Goal: Transaction & Acquisition: Obtain resource

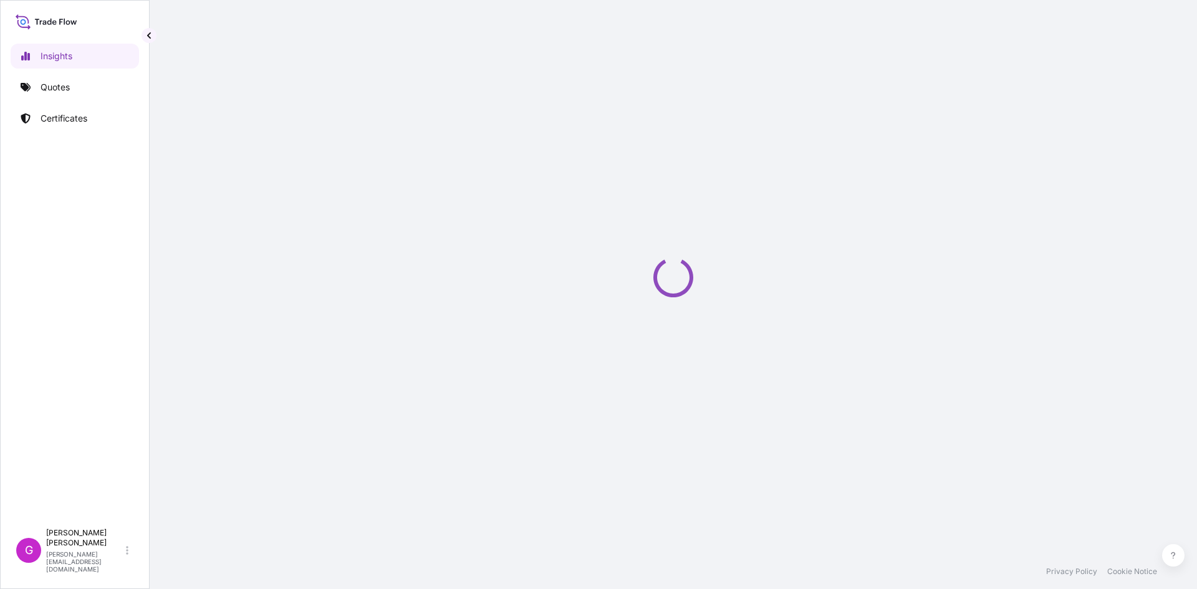
select select "2025"
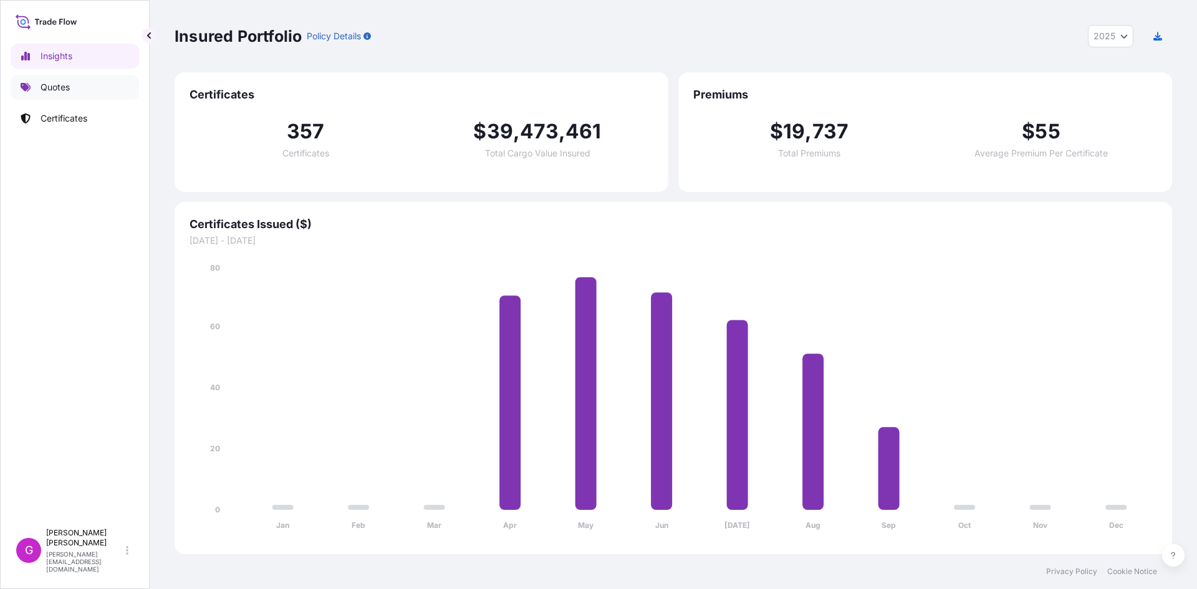
click at [74, 85] on link "Quotes" at bounding box center [75, 87] width 128 height 25
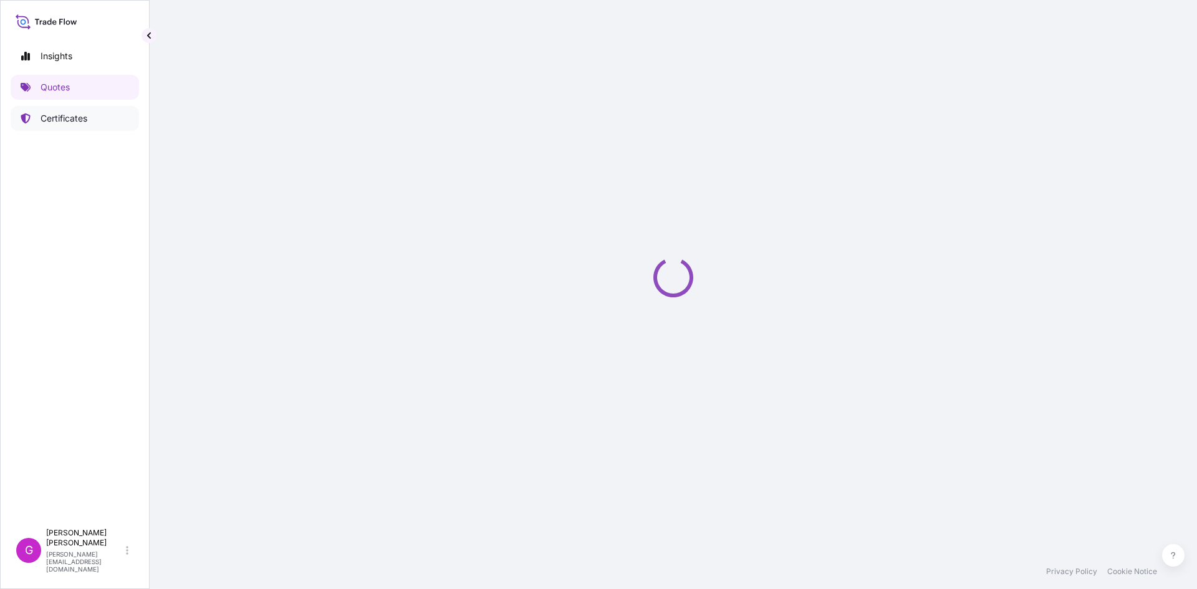
click at [105, 122] on link "Certificates" at bounding box center [75, 118] width 128 height 25
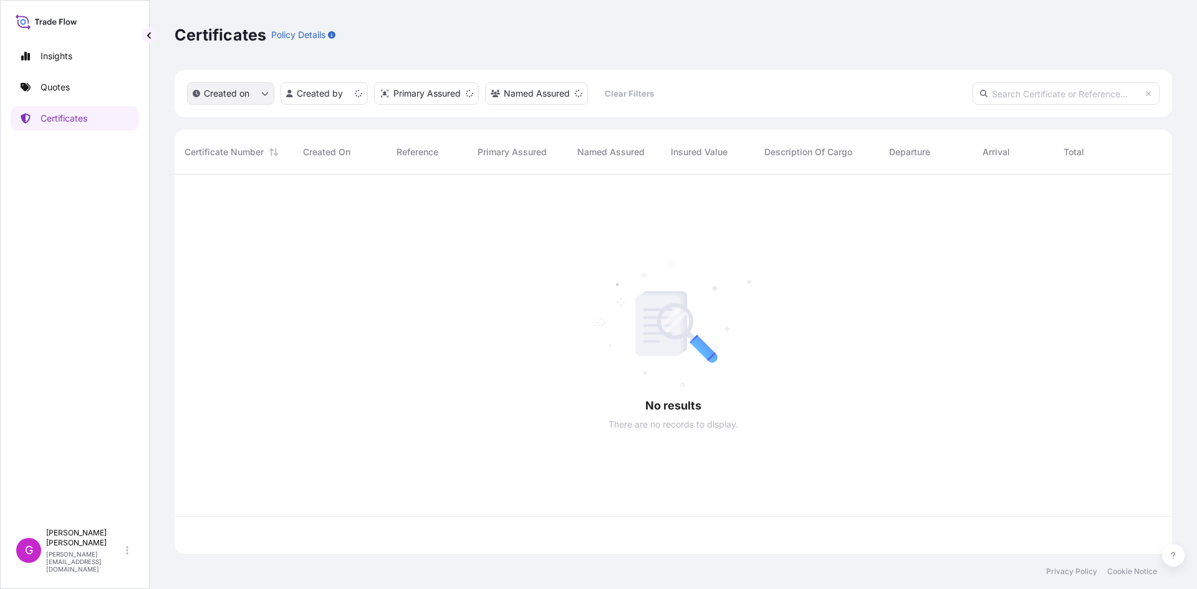
scroll to position [377, 988]
click at [1050, 97] on input "text" at bounding box center [1065, 93] width 187 height 22
paste input "31870-323-1"
type input "31870-323-1"
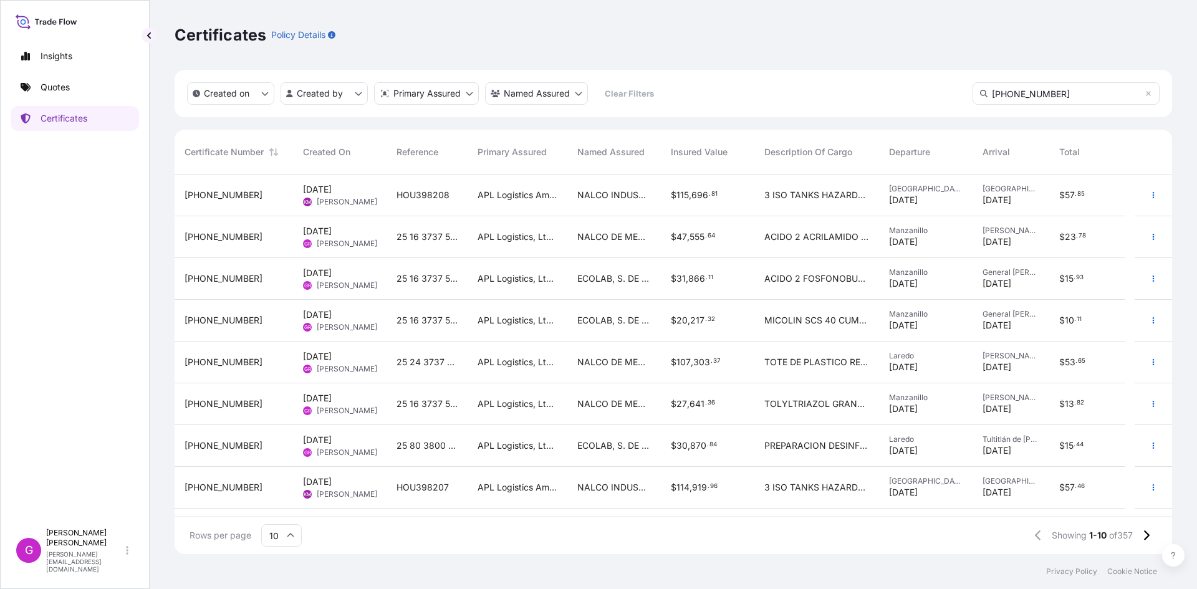
click at [242, 315] on div "31870-323-1" at bounding box center [233, 320] width 98 height 12
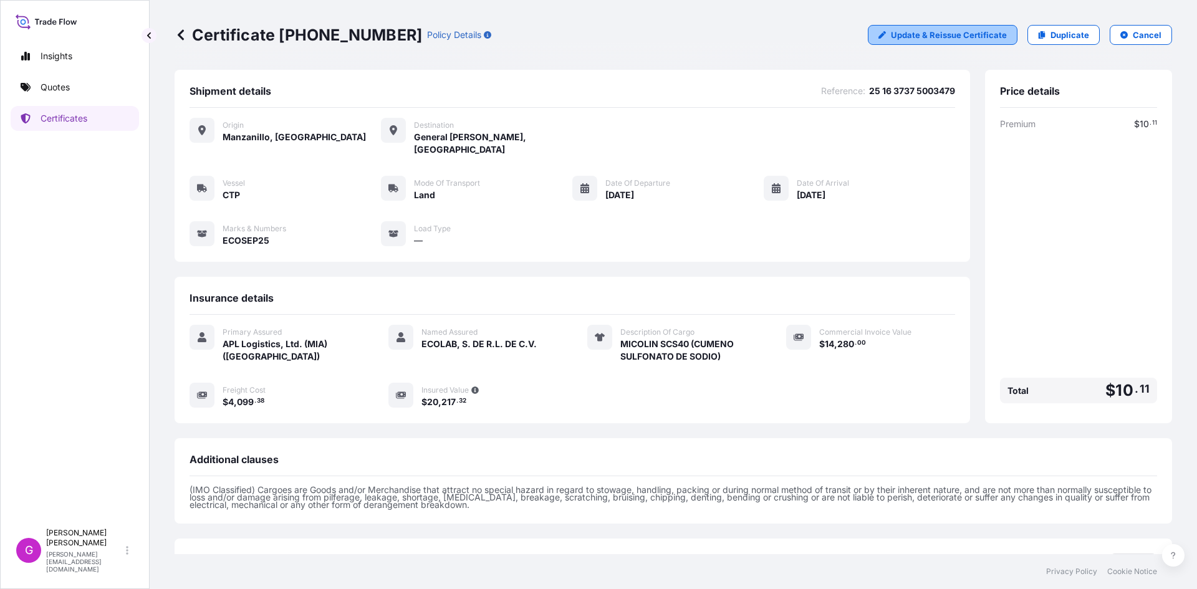
click at [990, 37] on p "Update & Reissue Certificate" at bounding box center [949, 35] width 116 height 12
select select "Land"
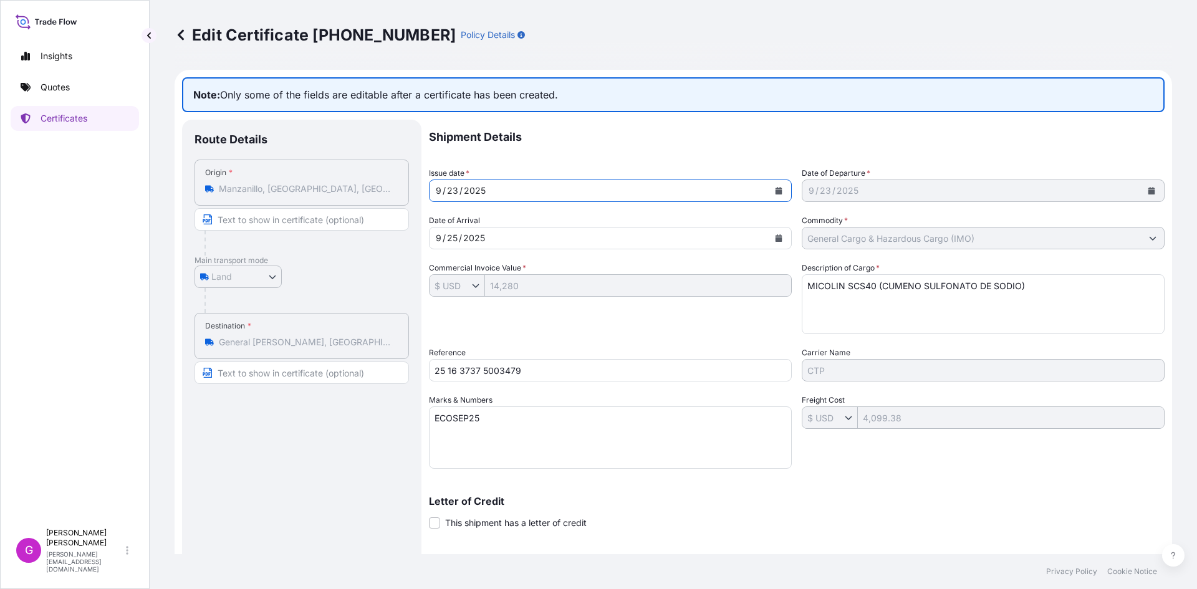
click at [775, 193] on icon "Calendar" at bounding box center [778, 190] width 7 height 7
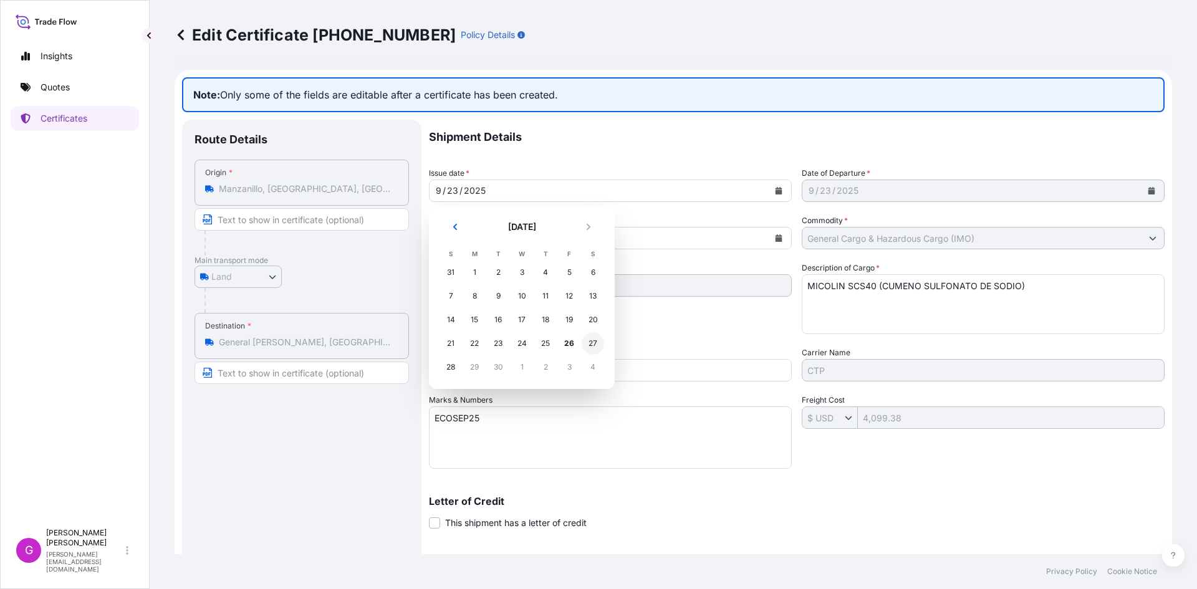
click at [600, 348] on div "27" at bounding box center [592, 343] width 22 height 22
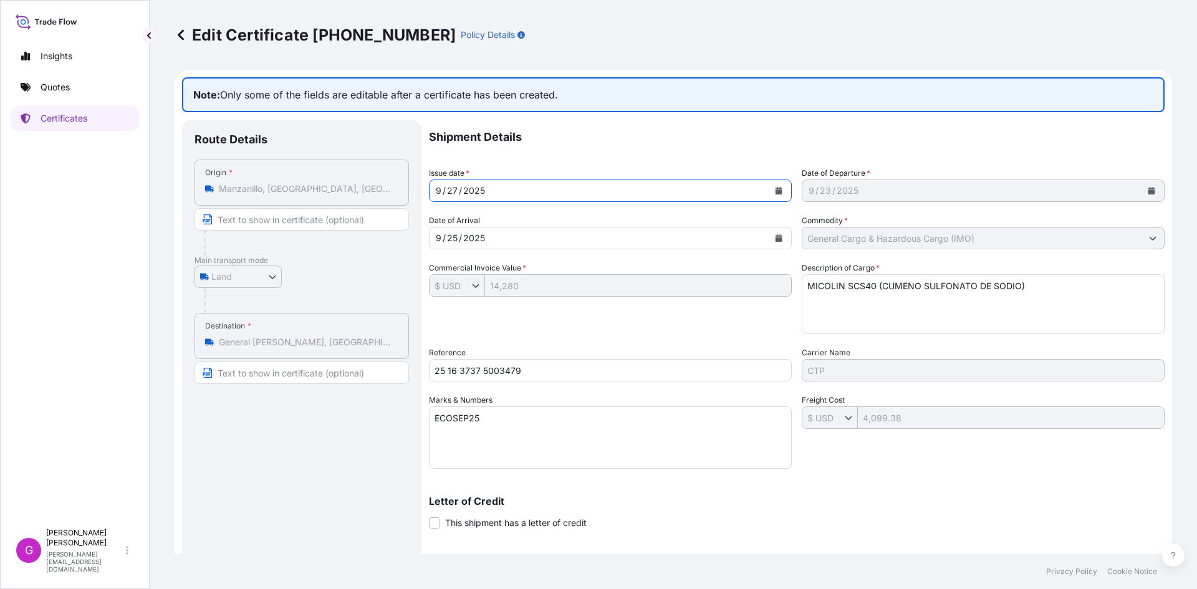
click at [768, 188] on button "Calendar" at bounding box center [778, 191] width 20 height 20
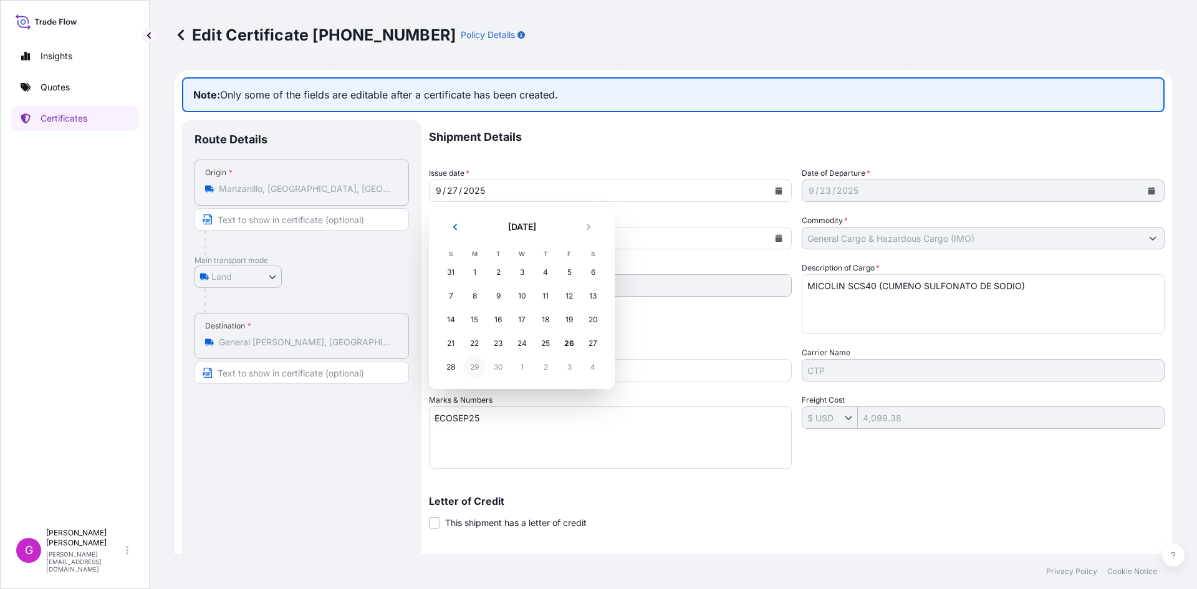
click at [474, 370] on div "29" at bounding box center [474, 367] width 22 height 22
click at [479, 365] on div "29" at bounding box center [474, 367] width 22 height 22
click at [477, 368] on div "29" at bounding box center [474, 367] width 22 height 22
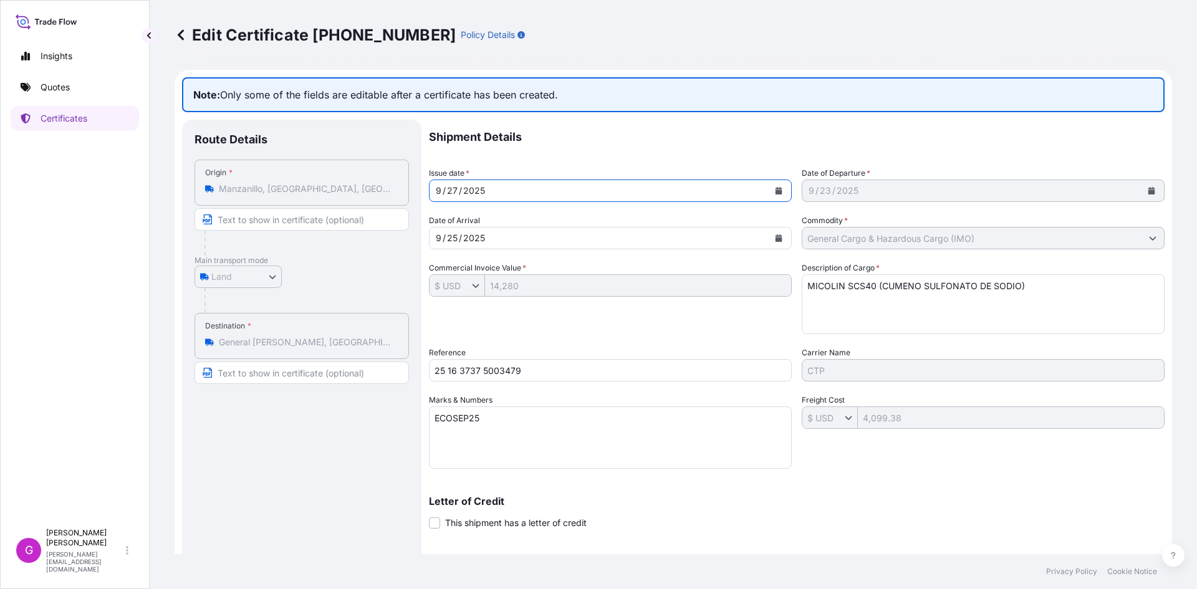
click at [546, 184] on div "9 / 27 / 2025" at bounding box center [598, 190] width 339 height 22
click at [775, 191] on icon "Calendar" at bounding box center [778, 190] width 7 height 7
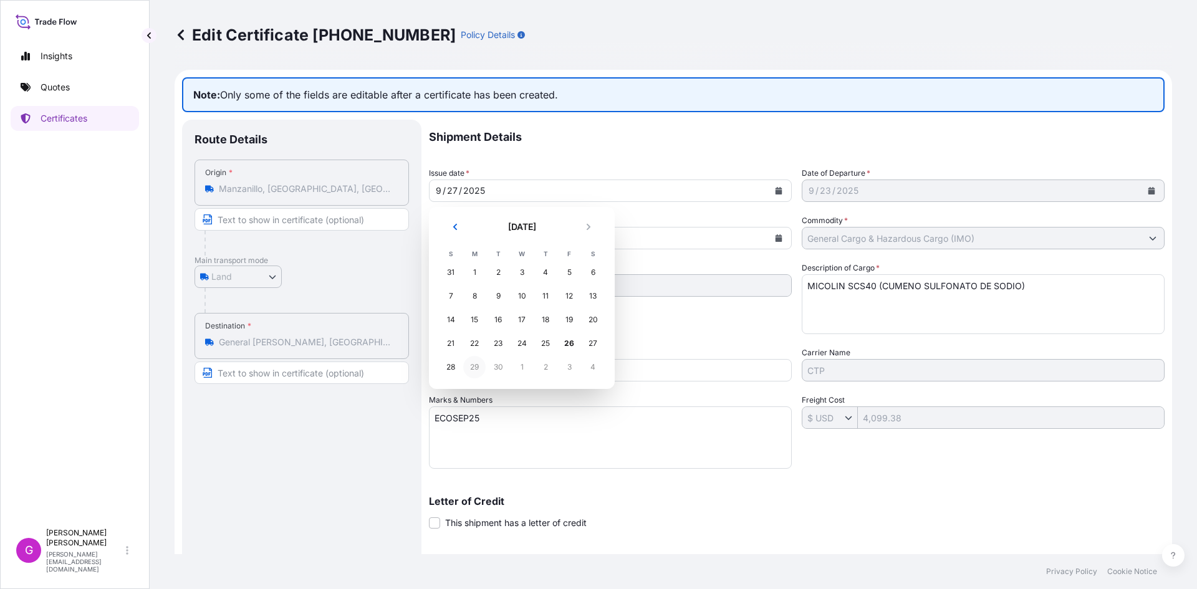
click at [470, 368] on div "29" at bounding box center [474, 367] width 22 height 22
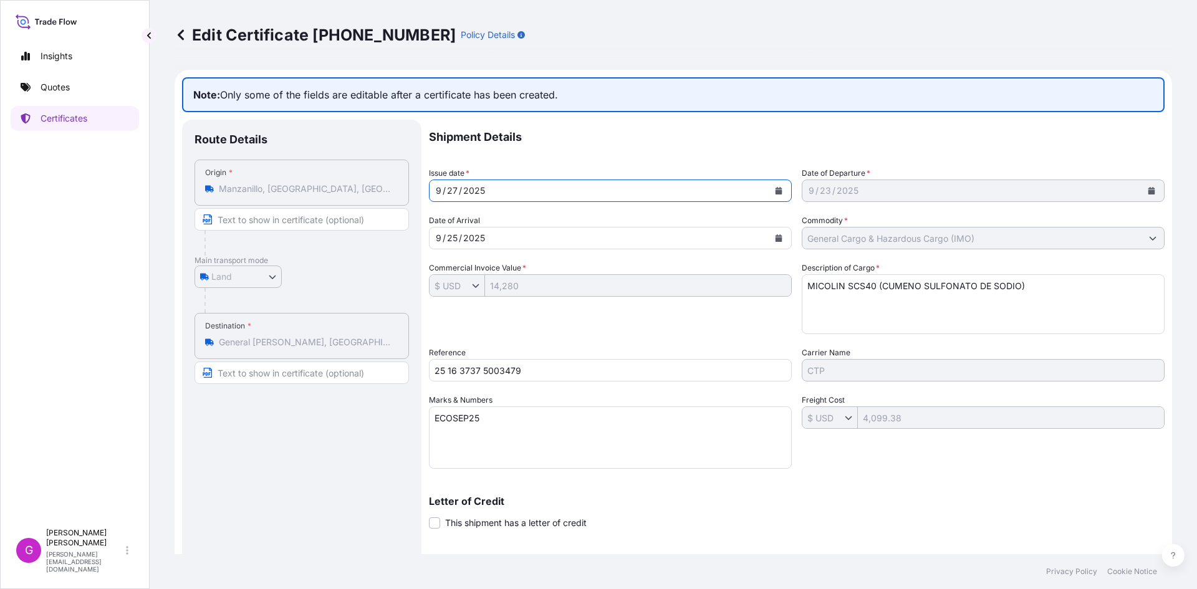
click at [184, 36] on icon at bounding box center [181, 35] width 12 height 12
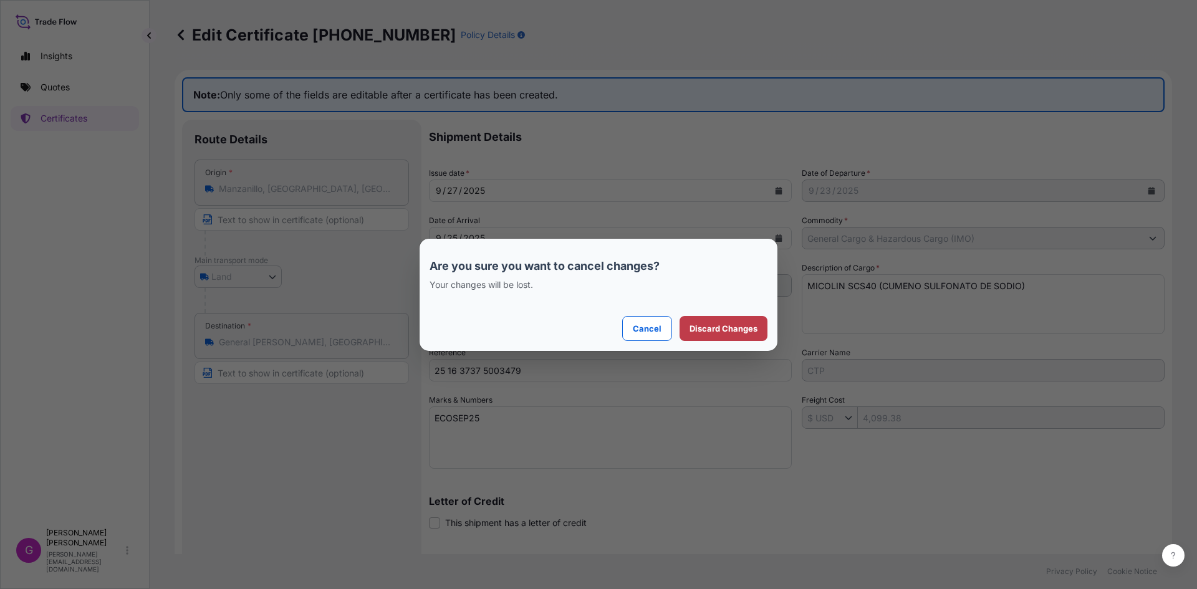
click at [729, 328] on p "Discard Changes" at bounding box center [723, 328] width 68 height 12
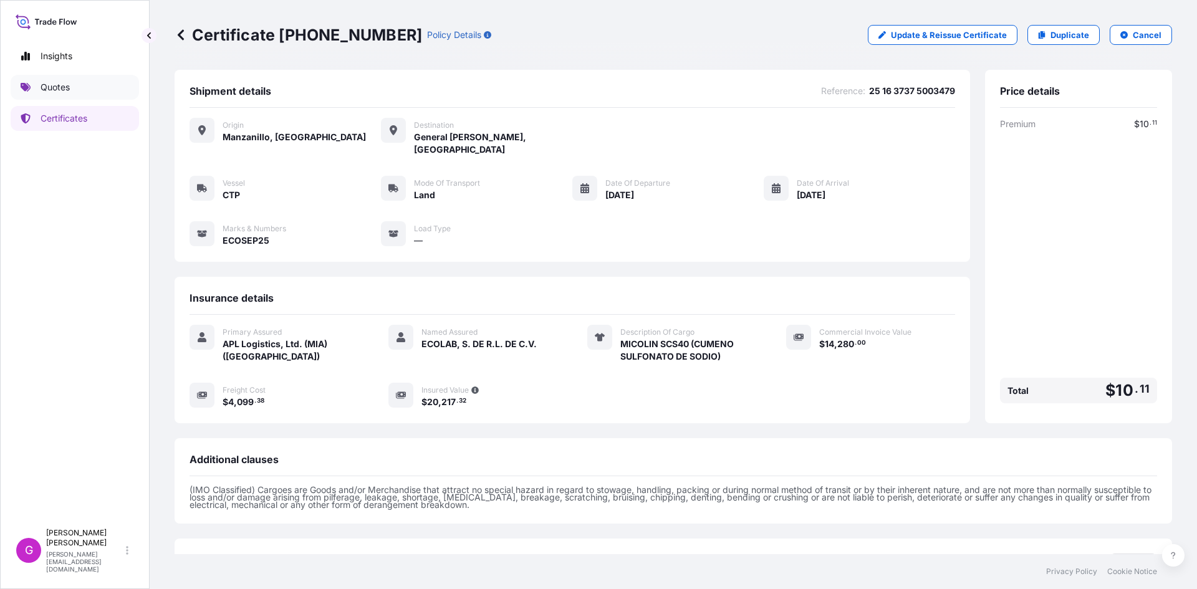
click at [69, 87] on p "Quotes" at bounding box center [55, 87] width 29 height 12
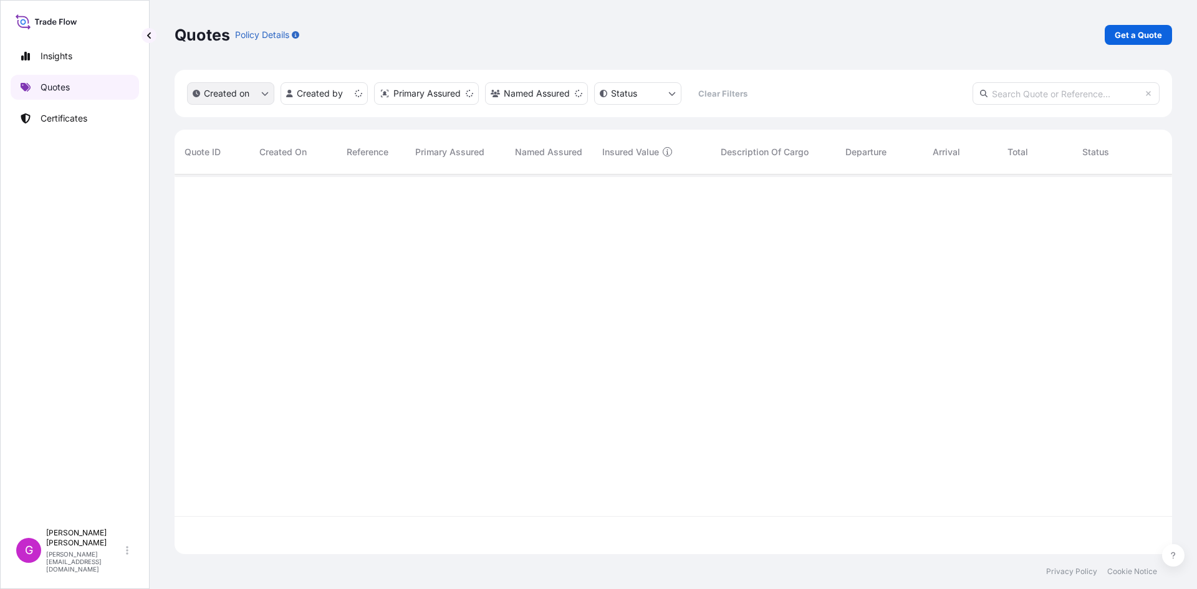
scroll to position [377, 988]
click at [85, 108] on link "Certificates" at bounding box center [75, 118] width 128 height 25
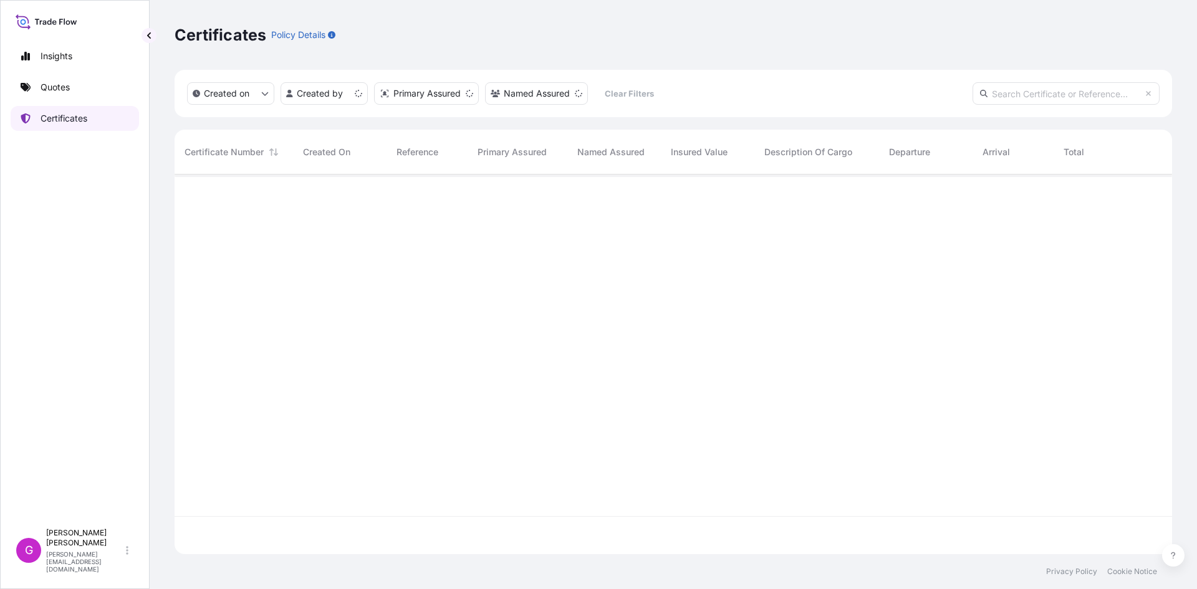
scroll to position [377, 988]
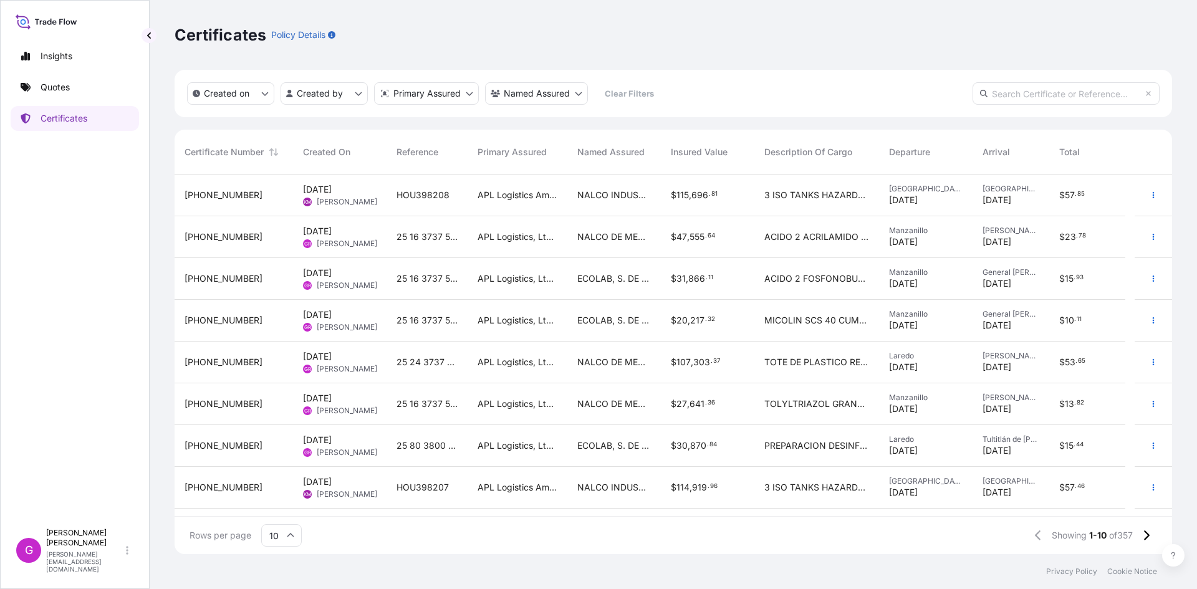
click at [322, 368] on span "Gerardo Recio" at bounding box center [347, 369] width 60 height 10
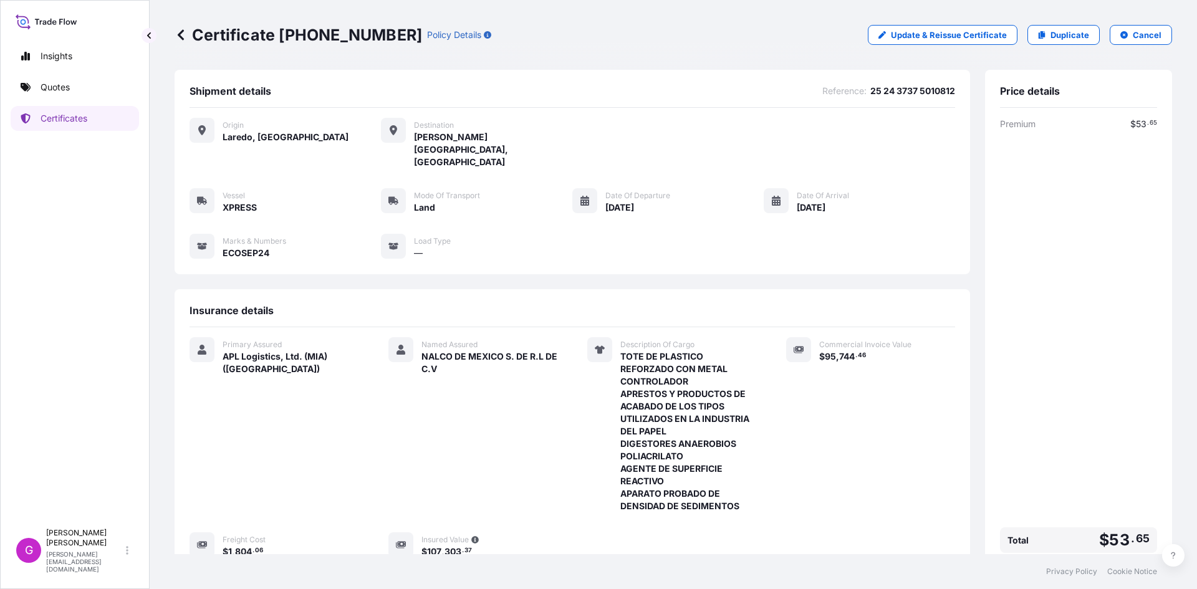
click at [1063, 46] on div "Certificate 31870-322-1 Policy Details Update & Reissue Certificate Duplicate C…" at bounding box center [673, 35] width 997 height 70
click at [1063, 37] on p "Duplicate" at bounding box center [1069, 35] width 39 height 12
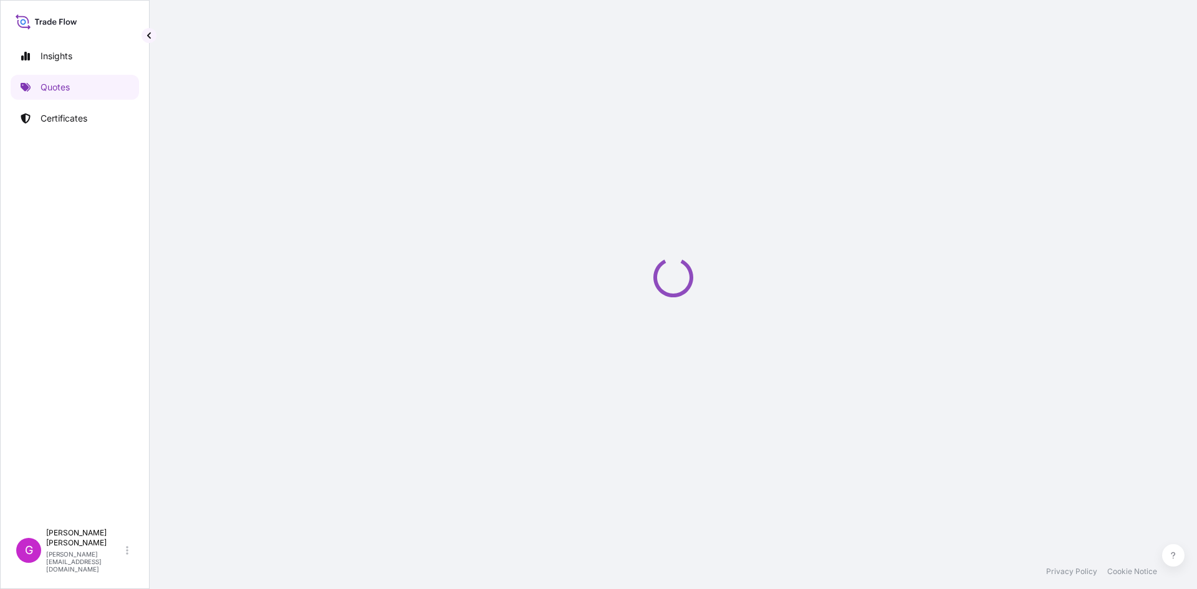
select select "Land"
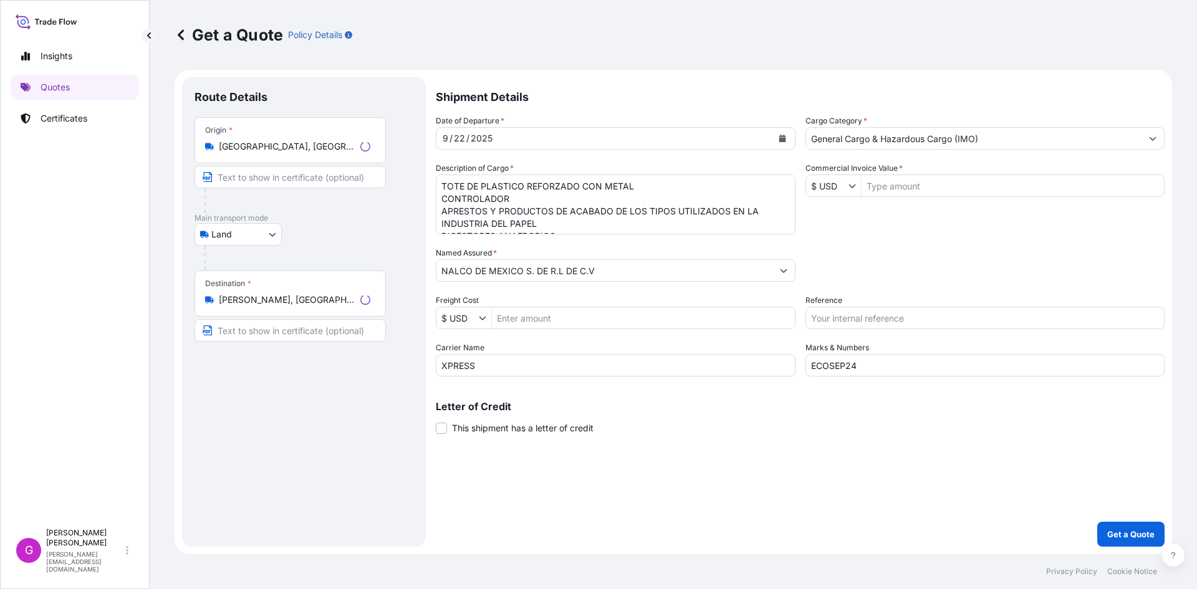
select select "31870"
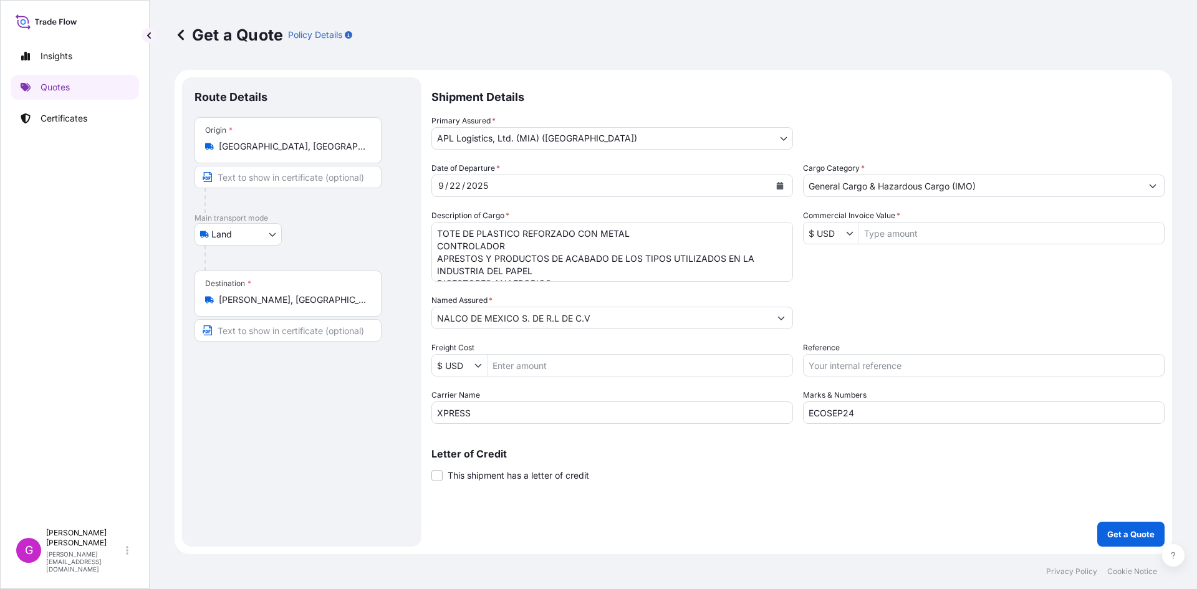
click at [625, 328] on input "NALCO DE MEXICO S. DE R.L DE C.V" at bounding box center [601, 318] width 338 height 22
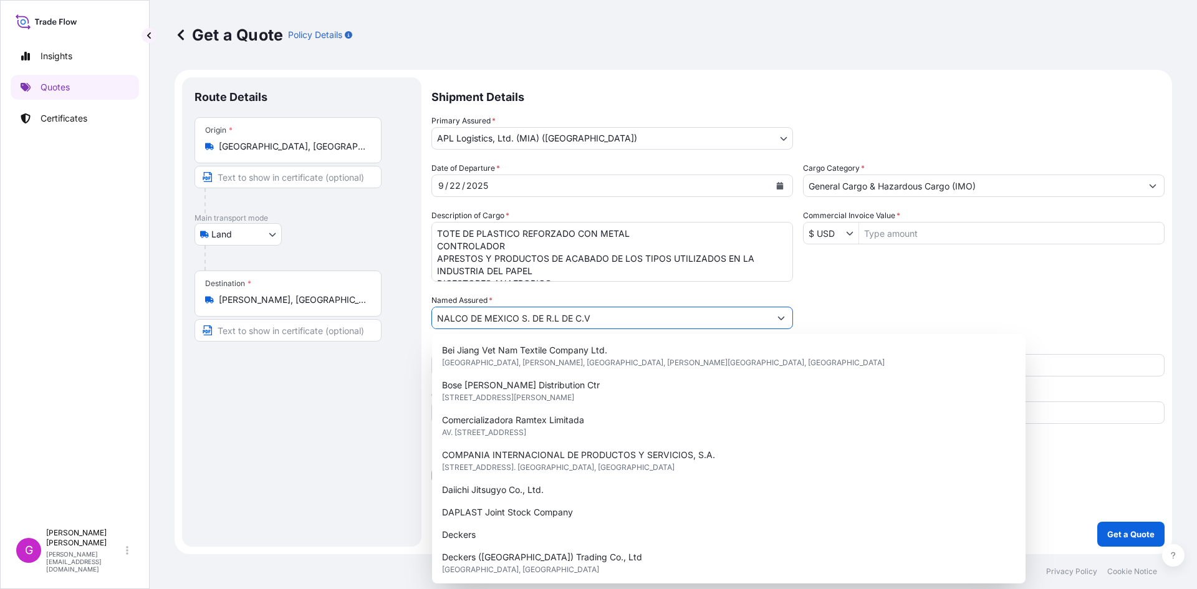
drag, startPoint x: 639, startPoint y: 320, endPoint x: 287, endPoint y: 320, distance: 351.5
click at [287, 320] on form "Route Details Place of loading Road / Inland Road / Inland Origin * Laredo, TX,…" at bounding box center [673, 312] width 997 height 484
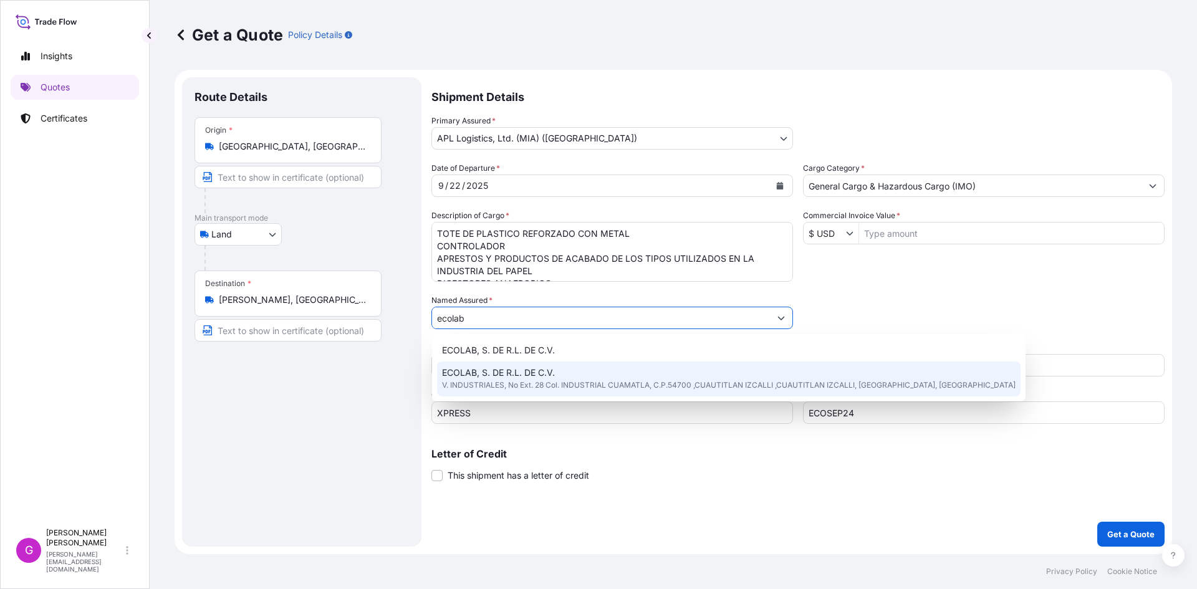
click at [510, 392] on div "ECOLAB, S. DE R.L. DE C.V. V. INDUSTRIALES, No Ext. 28 Col. INDUSTRIAL CUAMATLA…" at bounding box center [728, 378] width 583 height 35
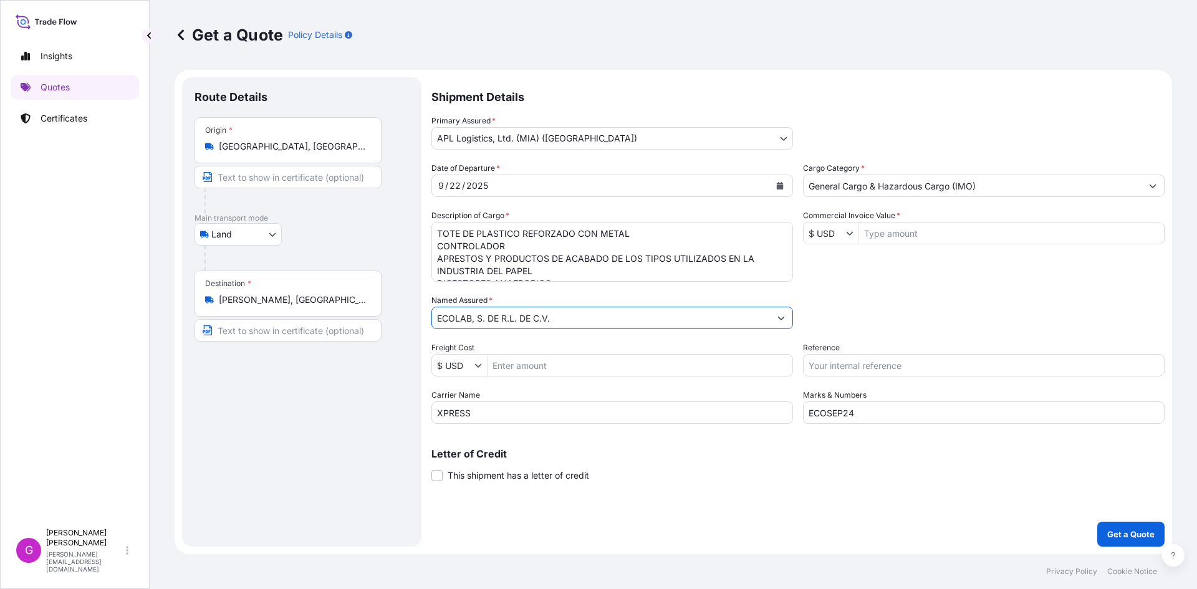
type input "ECOLAB, S. DE R.L. DE C.V."
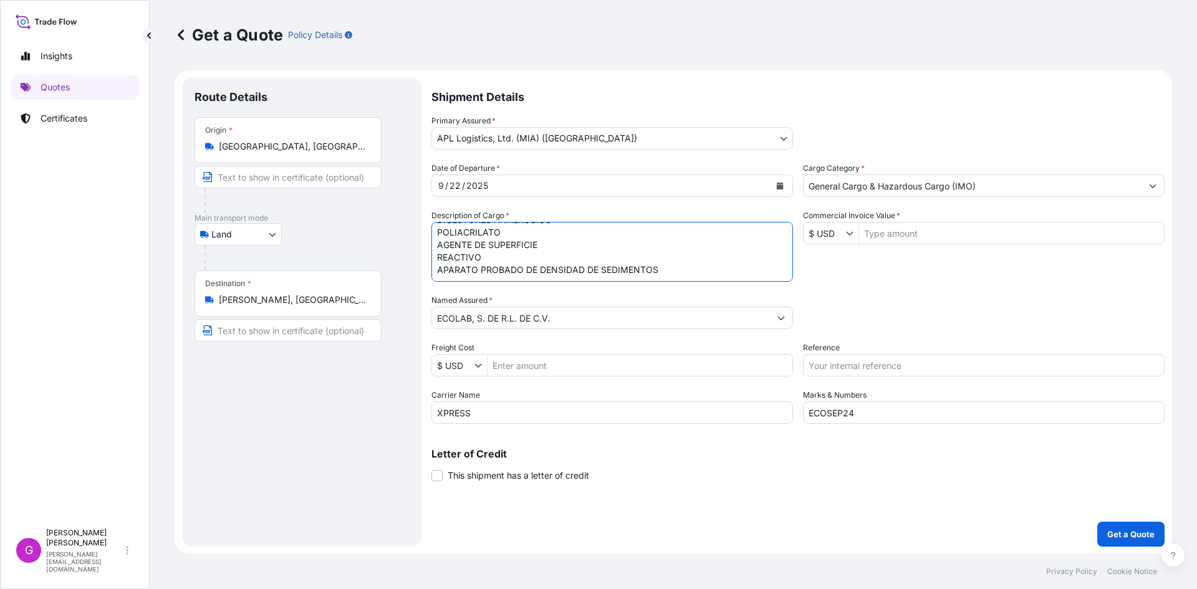
drag, startPoint x: 435, startPoint y: 231, endPoint x: 787, endPoint y: 345, distance: 369.6
click at [787, 345] on div "Date of Departure * 9 / 22 / 2025 Cargo Category * General Cargo & Hazardous Ca…" at bounding box center [797, 293] width 733 height 262
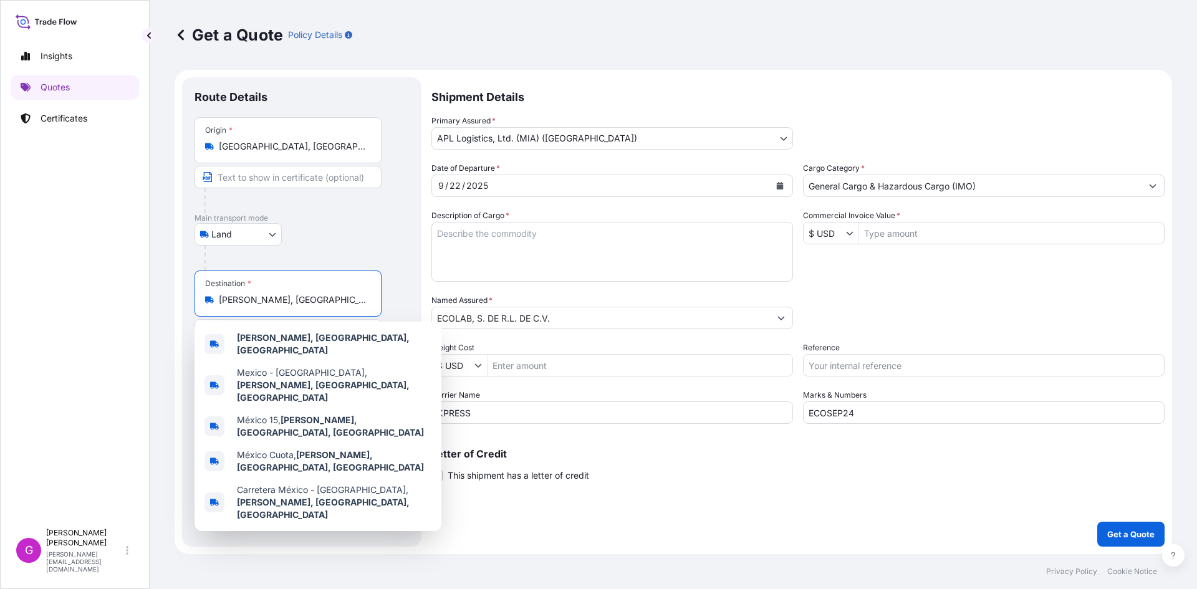
click at [277, 299] on input "Lerma de Villada, State of Mexico, Mexico" at bounding box center [292, 300] width 147 height 12
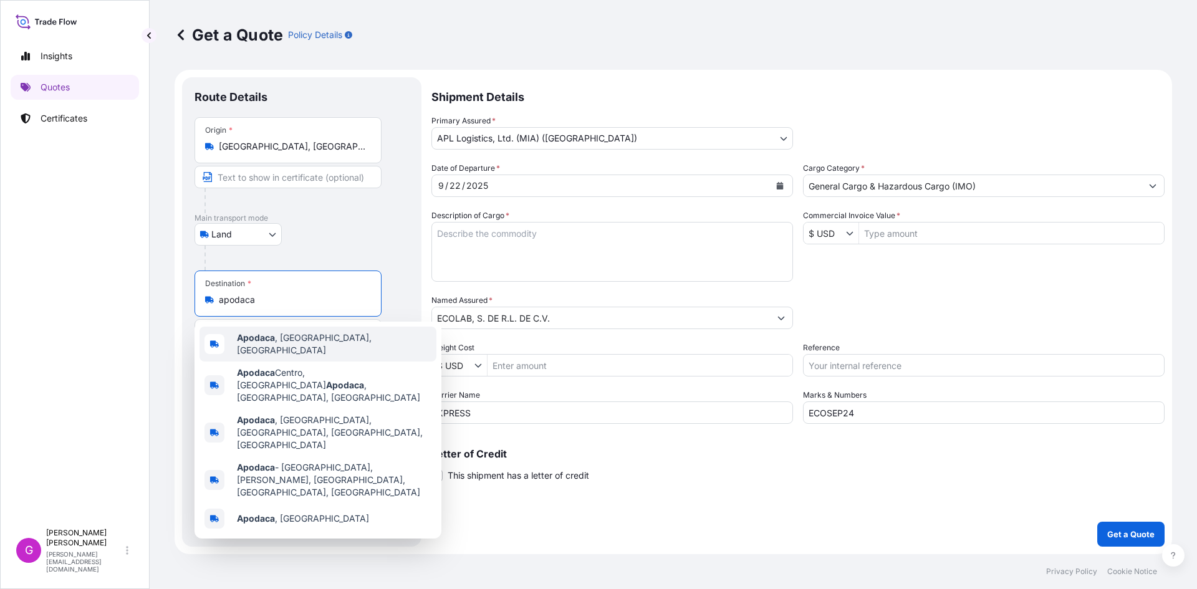
click at [328, 335] on div "Apodaca , Nuevo Leon, Mexico" at bounding box center [317, 344] width 237 height 35
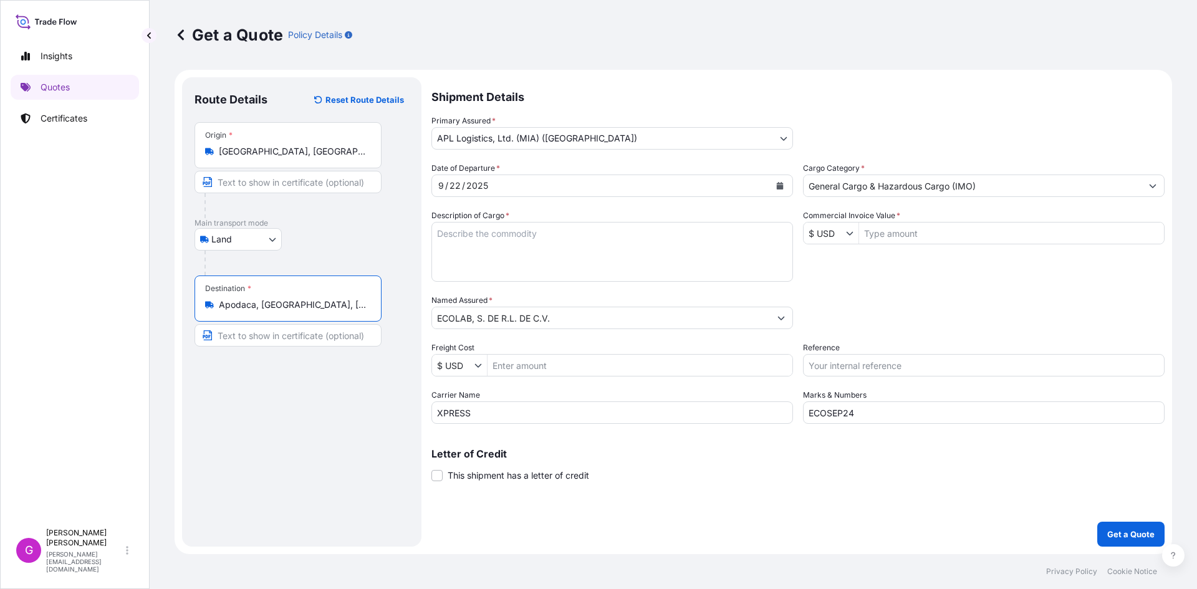
type input "Apodaca, Nuevo Leon, Mexico"
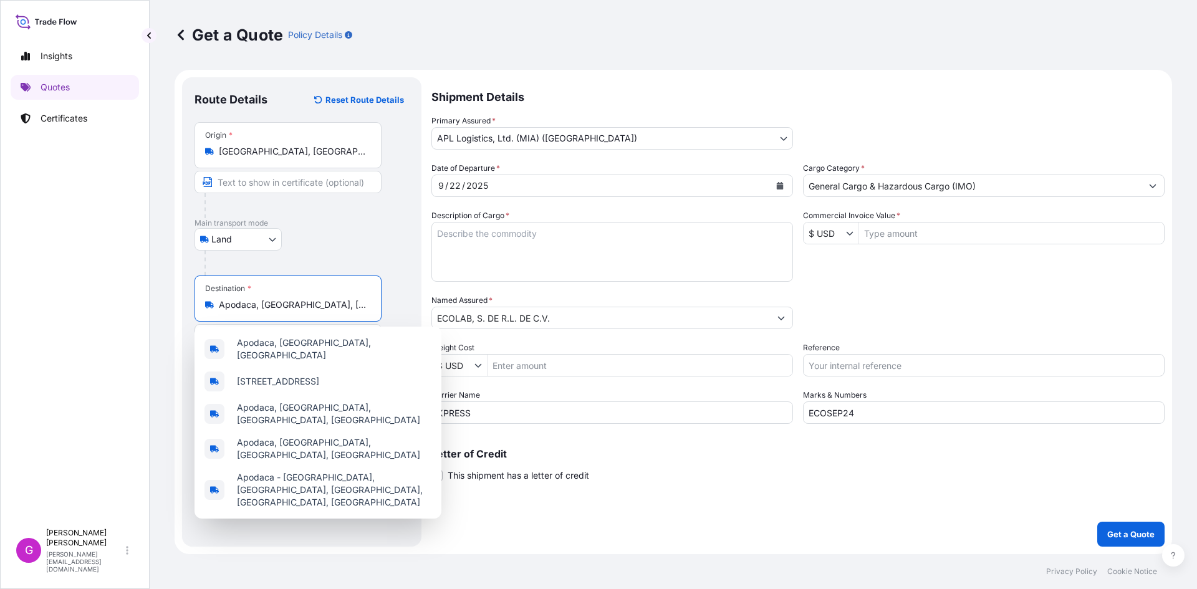
click at [930, 232] on input "Commercial Invoice Value *" at bounding box center [1011, 233] width 305 height 22
paste input "387,187.45"
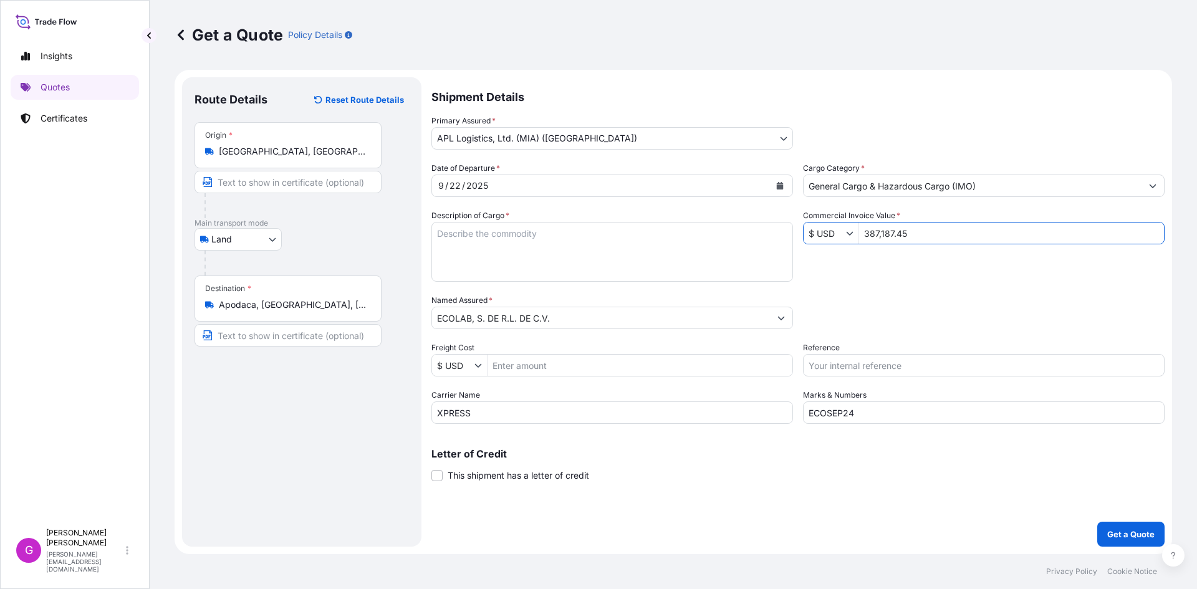
type input "387,187.45"
click at [937, 282] on div "Date of Departure * 9 / 22 / 2025 Cargo Category * General Cargo & Hazardous Ca…" at bounding box center [797, 293] width 733 height 262
click at [871, 362] on input "Reference" at bounding box center [983, 365] width 361 height 22
paste input "25 24 3737 5010798"
paste input "25 24 3737 5010572"
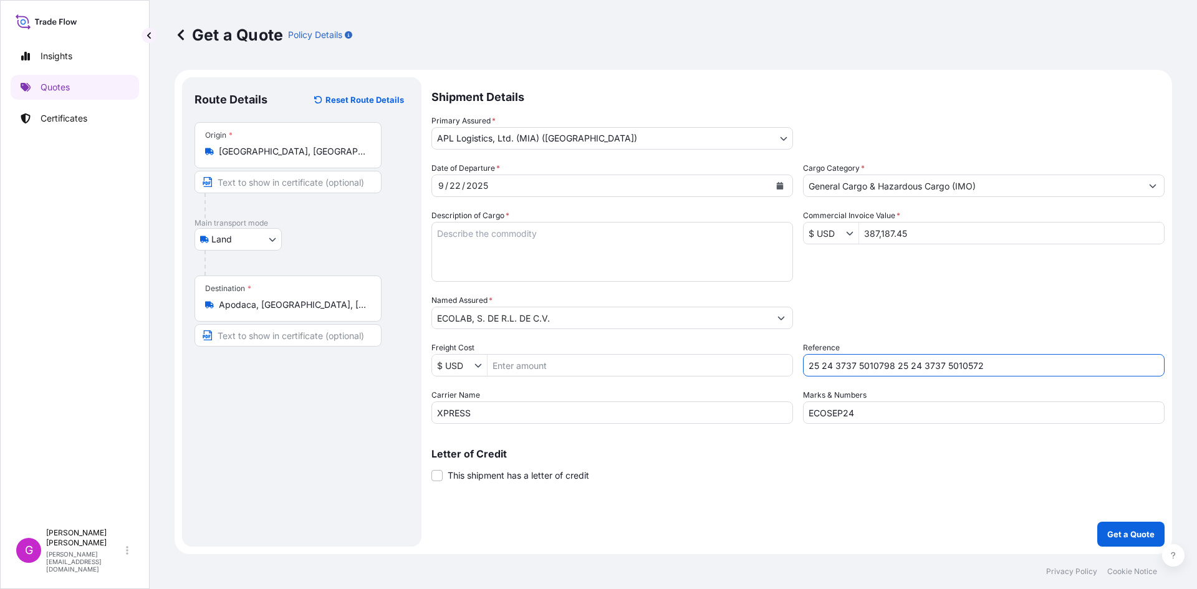
type input "25 24 3737 5010798 25 24 3737 5010572"
drag, startPoint x: 868, startPoint y: 410, endPoint x: 714, endPoint y: 408, distance: 154.6
click at [714, 408] on div "Date of Departure * 9 / 22 / 2025 Cargo Category * General Cargo & Hazardous Ca…" at bounding box center [797, 293] width 733 height 262
paste input "8"
type input "ECOSEP28"
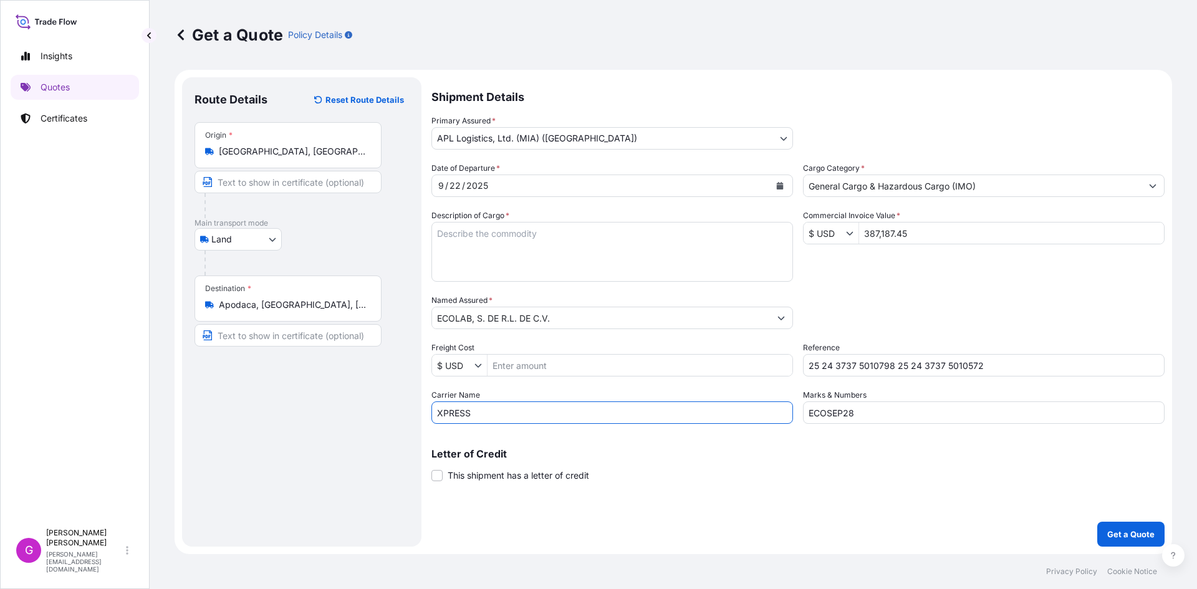
drag, startPoint x: 484, startPoint y: 413, endPoint x: 369, endPoint y: 408, distance: 114.8
click at [369, 408] on form "Route Details Reset Route Details Place of loading Road / Inland Road / Inland …" at bounding box center [673, 312] width 997 height 484
type input "PELUSQUI"
click at [569, 362] on input "Freight Cost" at bounding box center [639, 365] width 305 height 22
paste input "5 11.02"
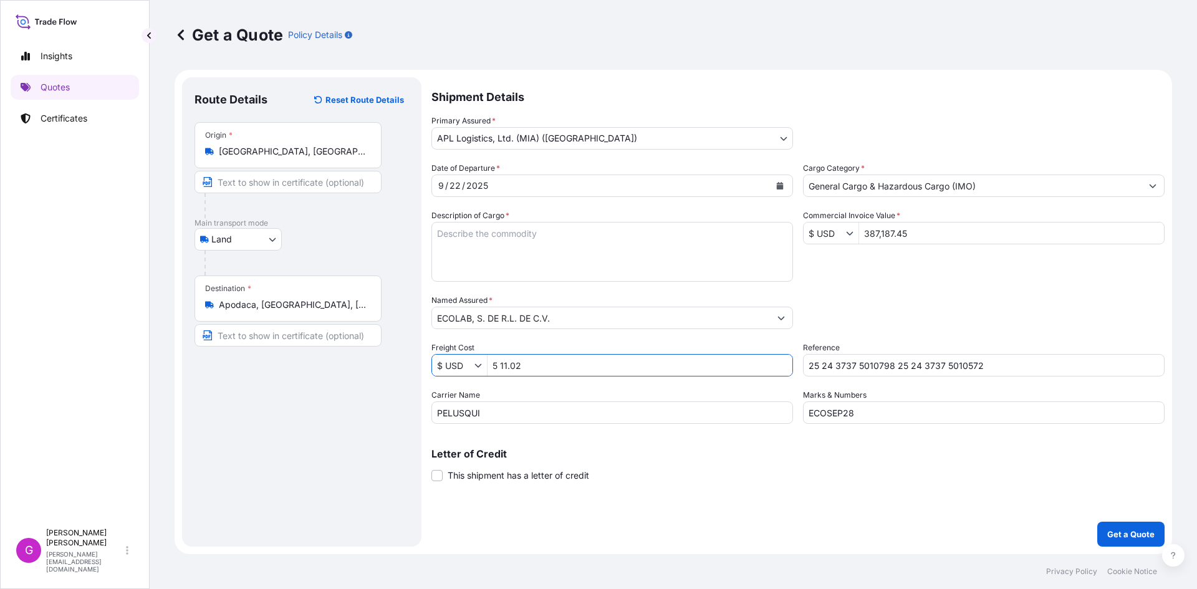
type input "511.02"
click at [892, 237] on input "387,187.45" at bounding box center [1011, 233] width 305 height 22
click at [497, 368] on input "511.02" at bounding box center [639, 365] width 305 height 22
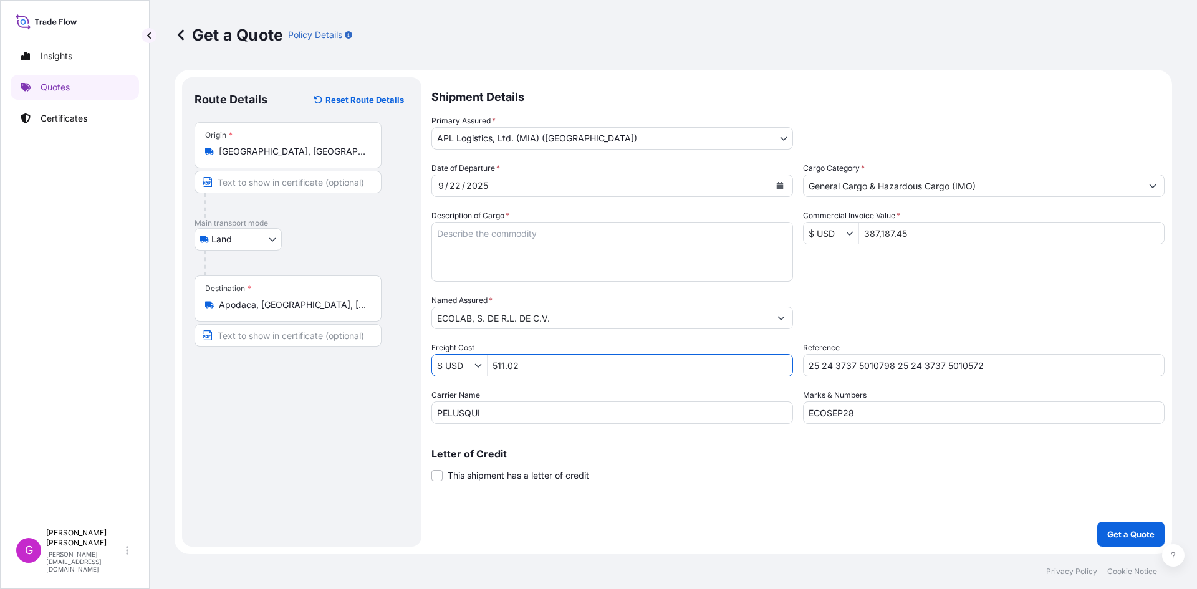
click at [518, 235] on textarea "TOTE DE PLASTICO REFORZADO CON METAL CONTROLADOR APRESTOS Y PRODUCTOS DE ACABAD…" at bounding box center [611, 252] width 361 height 60
paste textarea "EQUIPO DE MONITOREO Y CONTROL DE RESIDUAL DE CLORO LIBRE"
paste textarea "VALVULAS"
paste textarea "VALVULA DE SEGURIDAD"
paste textarea "PULVERIZADOR"
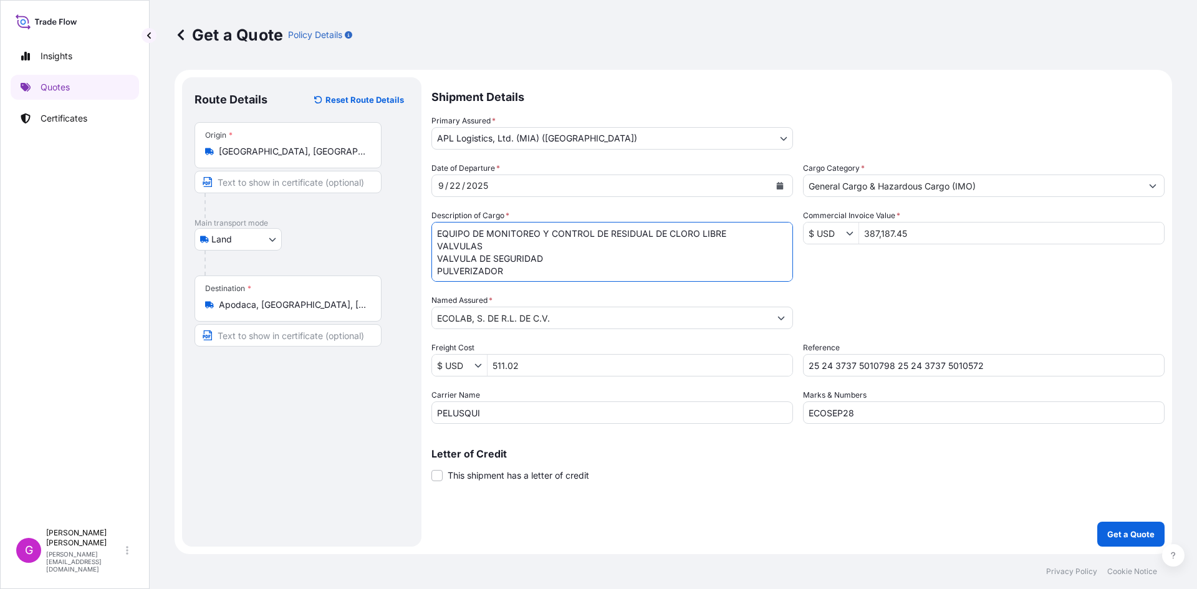
scroll to position [7, 0]
paste textarea "FILTRO REGULADOR DE AIRE"
paste textarea "PISTOLA ASPERSORA"
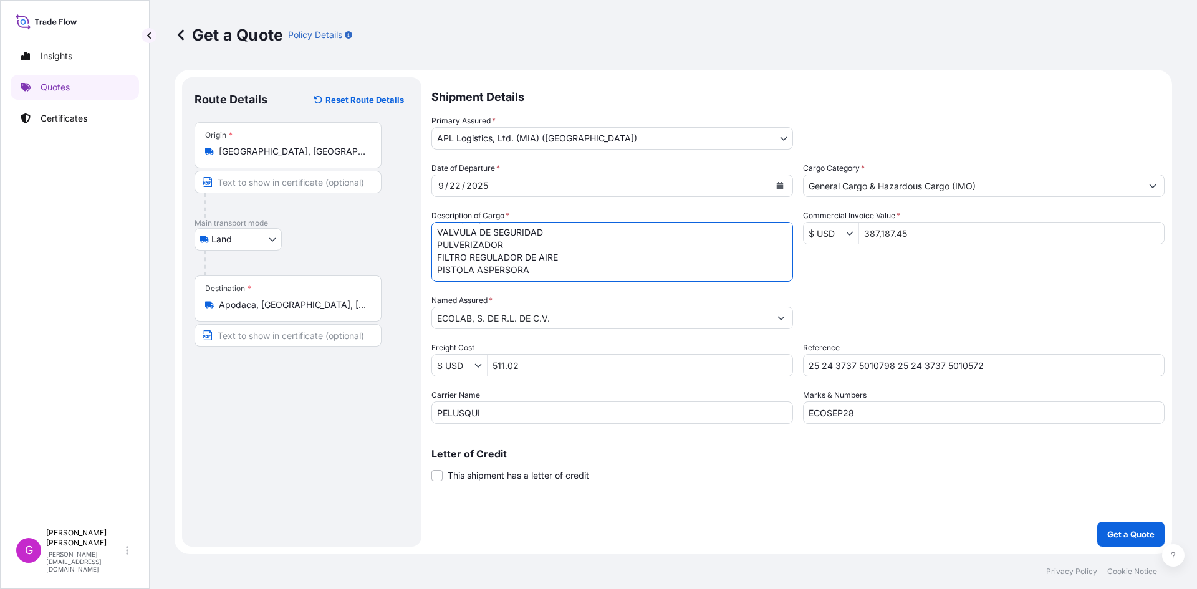
paste textarea "BOQUILLA DE PLASTICO"
type textarea "EQUIPO DE MONITOREO Y CONTROL DE RESIDUAL DE CLORO LIBRE VALVULAS VALVULA DE SE…"
click at [1117, 527] on button "Get a Quote" at bounding box center [1130, 534] width 67 height 25
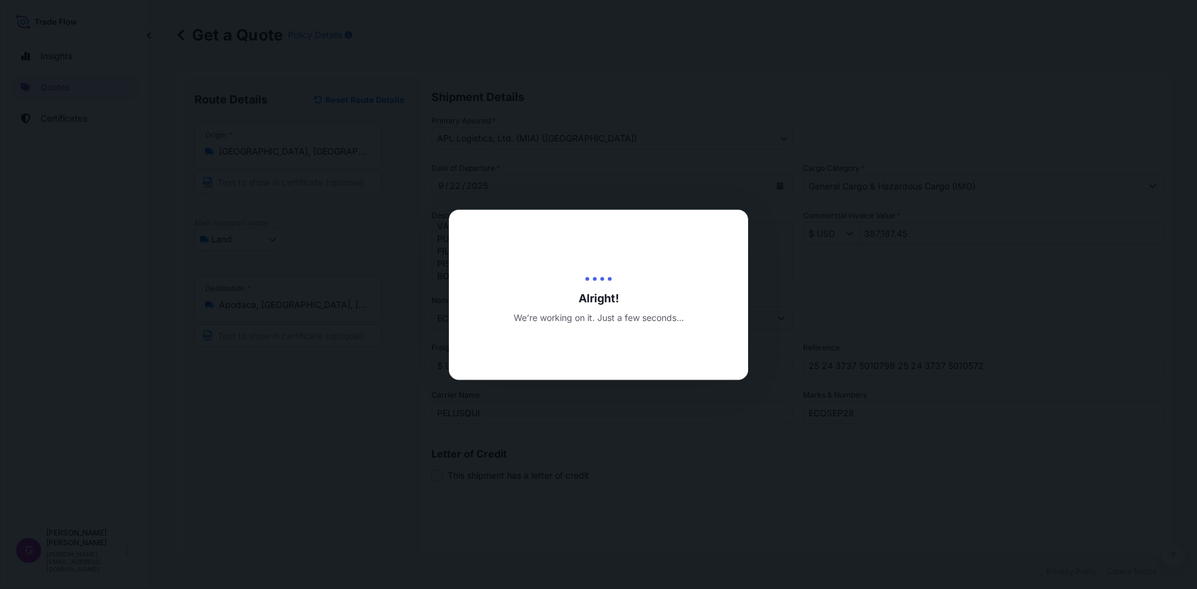
type input "09/26/2025"
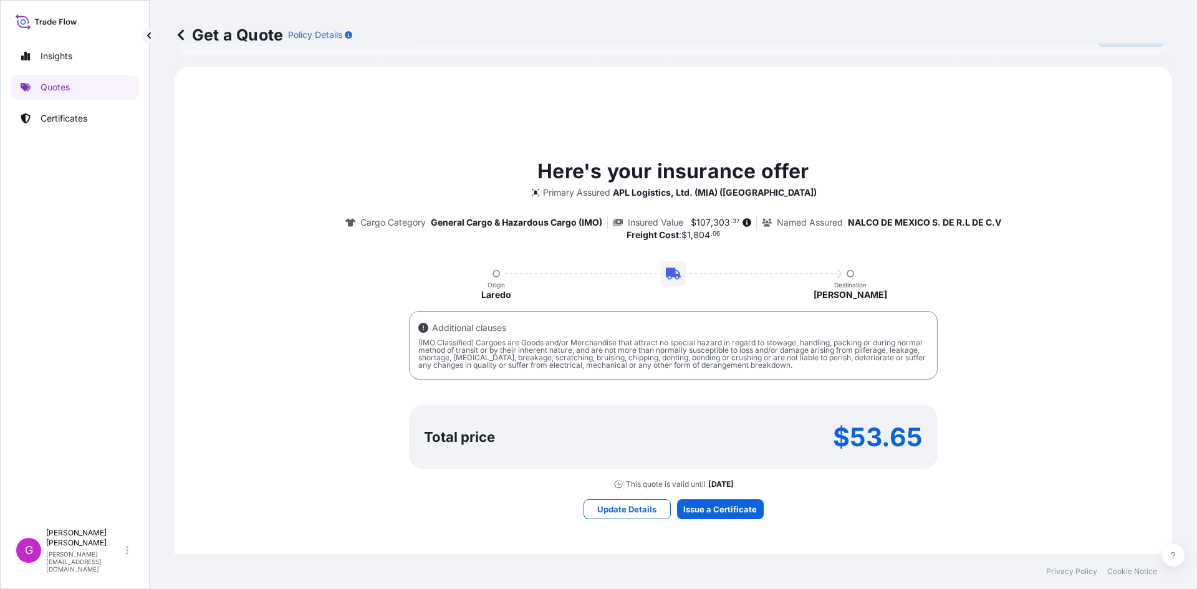
scroll to position [574, 0]
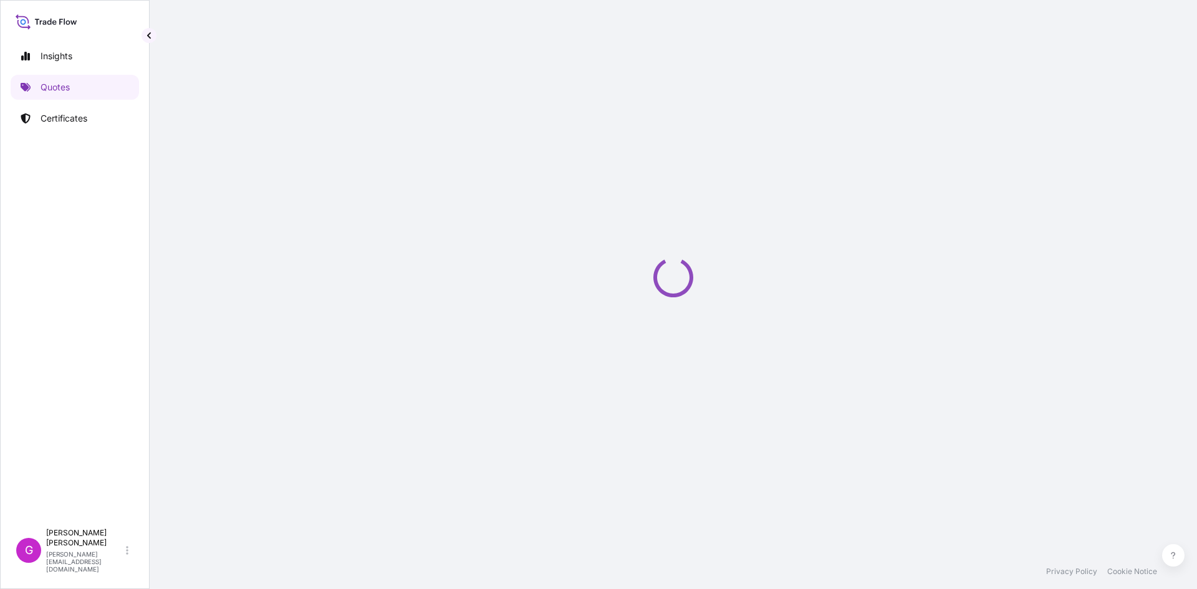
select select "Land"
select select "31870"
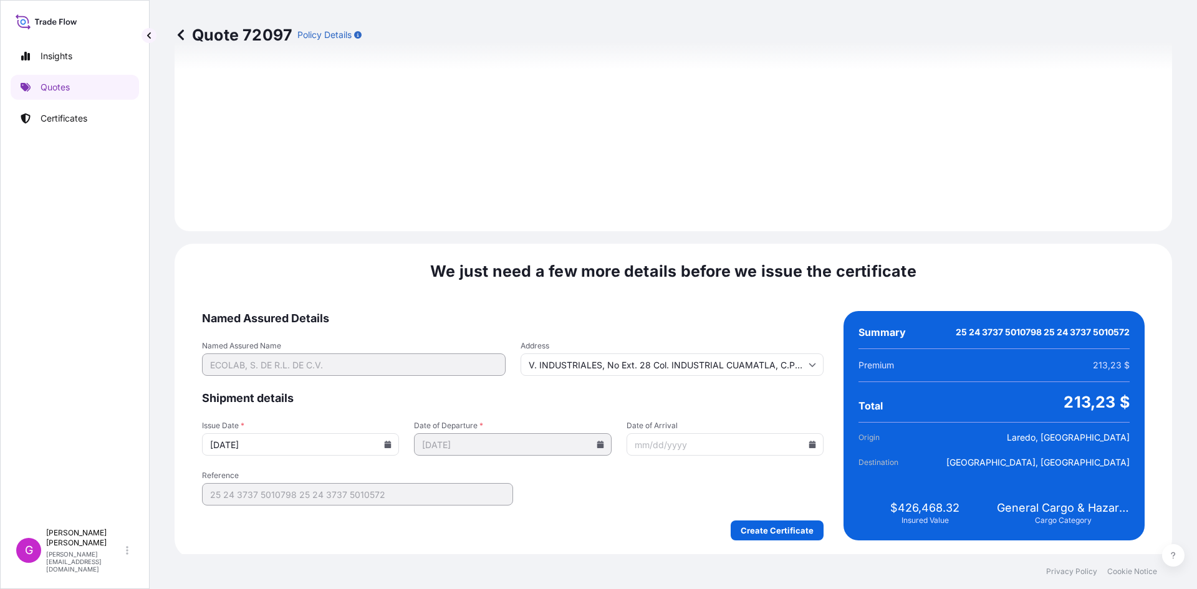
scroll to position [1488, 0]
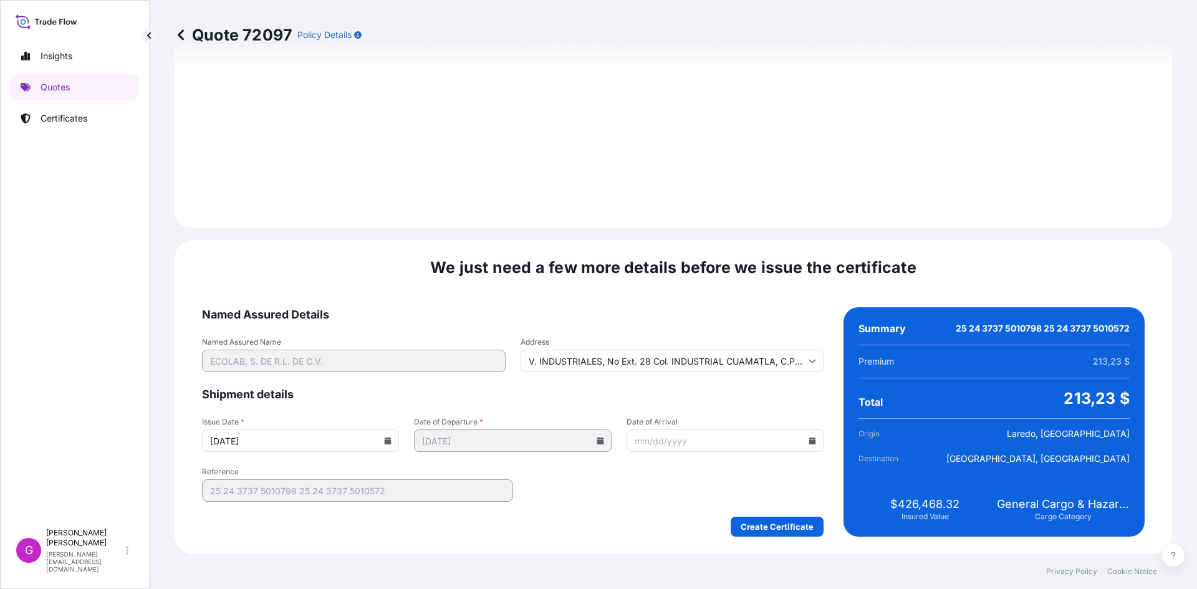
click at [803, 433] on input "Date of Arrival" at bounding box center [724, 440] width 197 height 22
click at [808, 439] on icon at bounding box center [811, 440] width 7 height 7
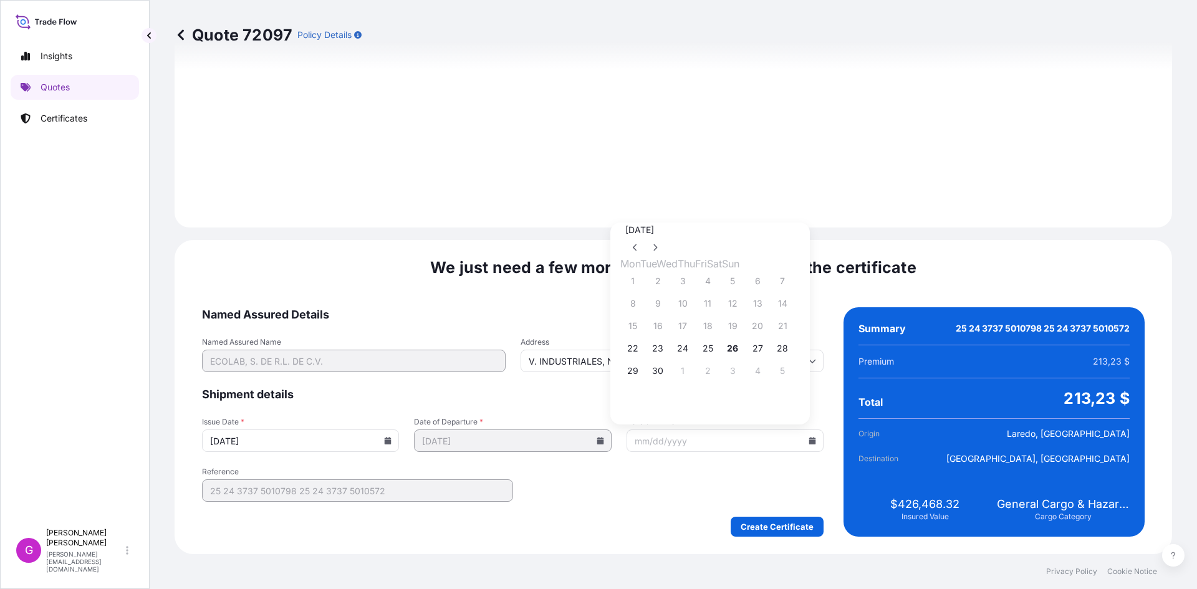
click at [528, 429] on div "Date of Departure * 09/22/2025" at bounding box center [512, 434] width 197 height 35
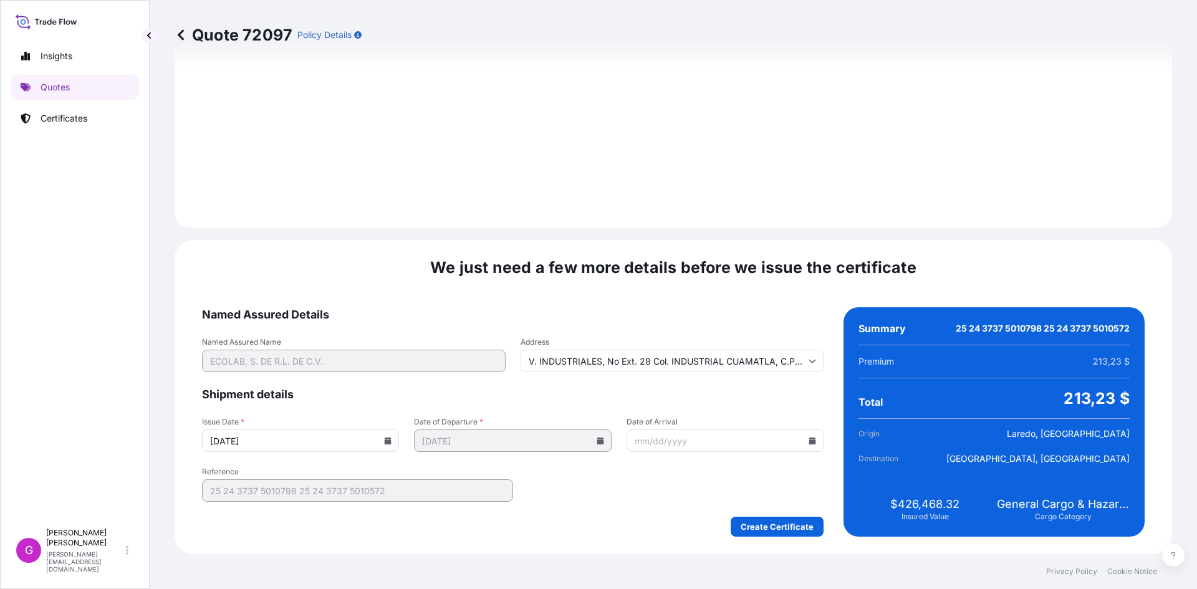
click at [597, 444] on icon at bounding box center [600, 440] width 7 height 7
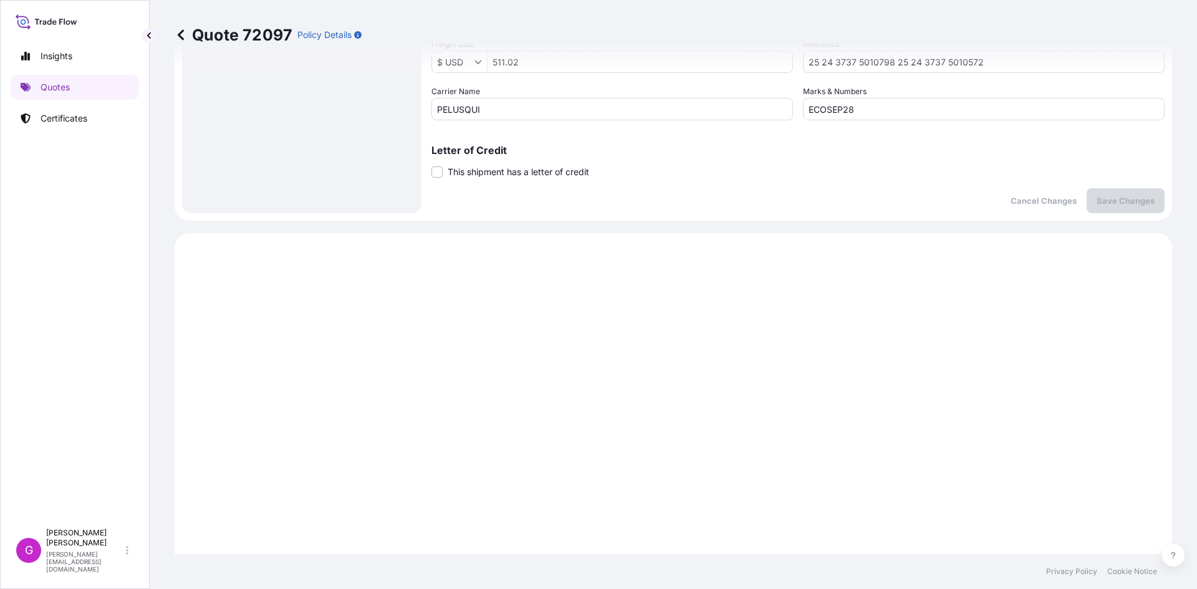
scroll to position [0, 0]
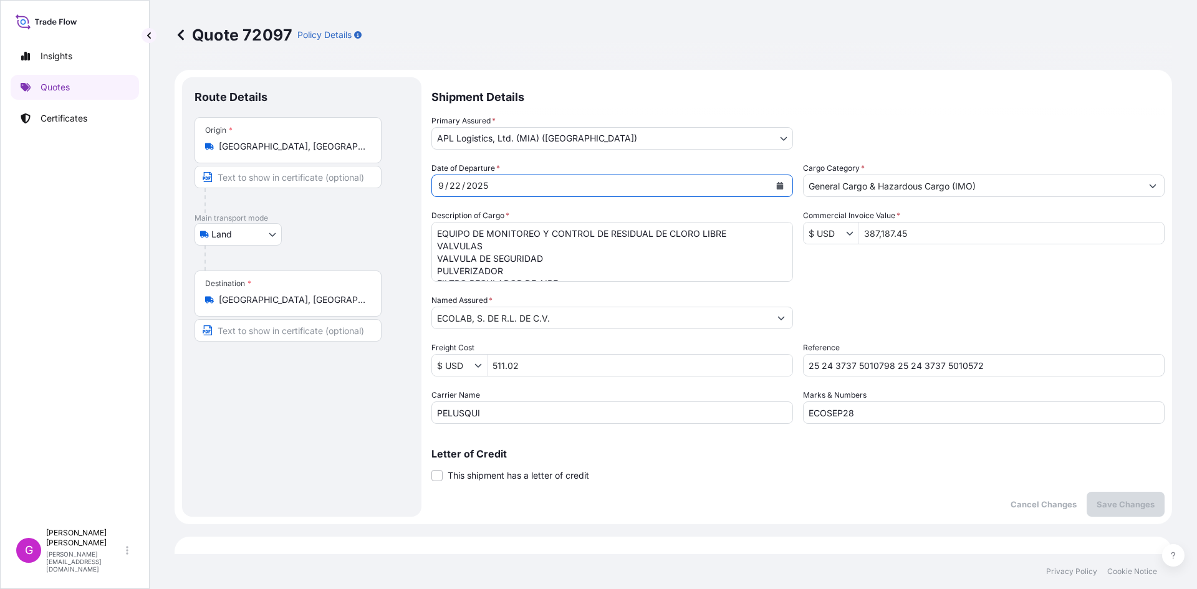
click at [778, 179] on button "Calendar" at bounding box center [780, 186] width 20 height 20
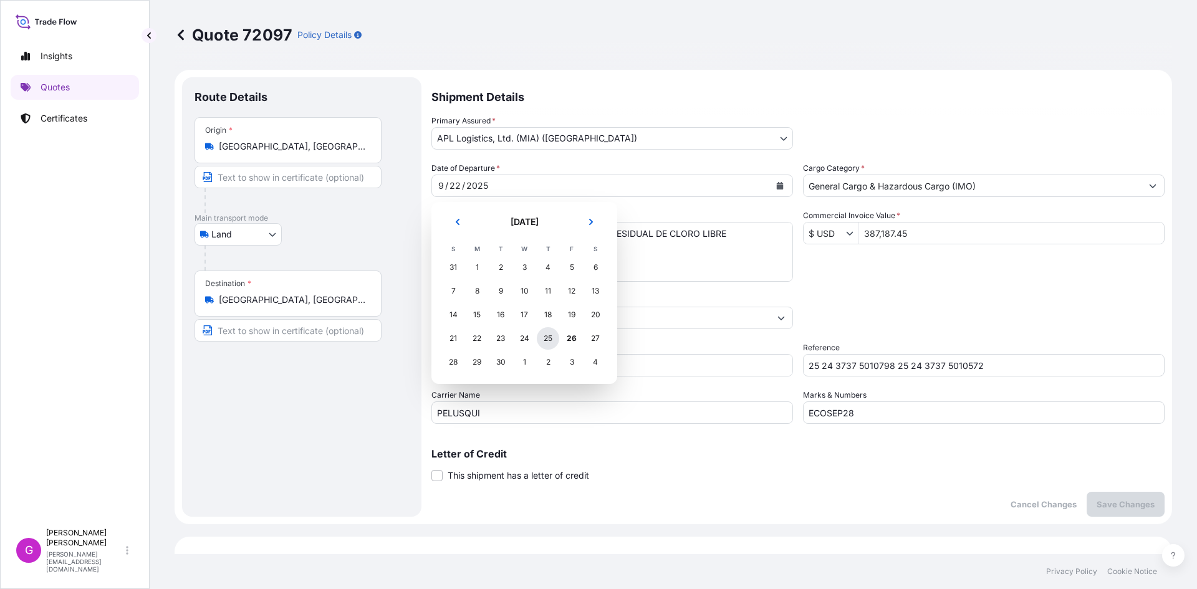
click at [548, 338] on div "25" at bounding box center [548, 338] width 22 height 22
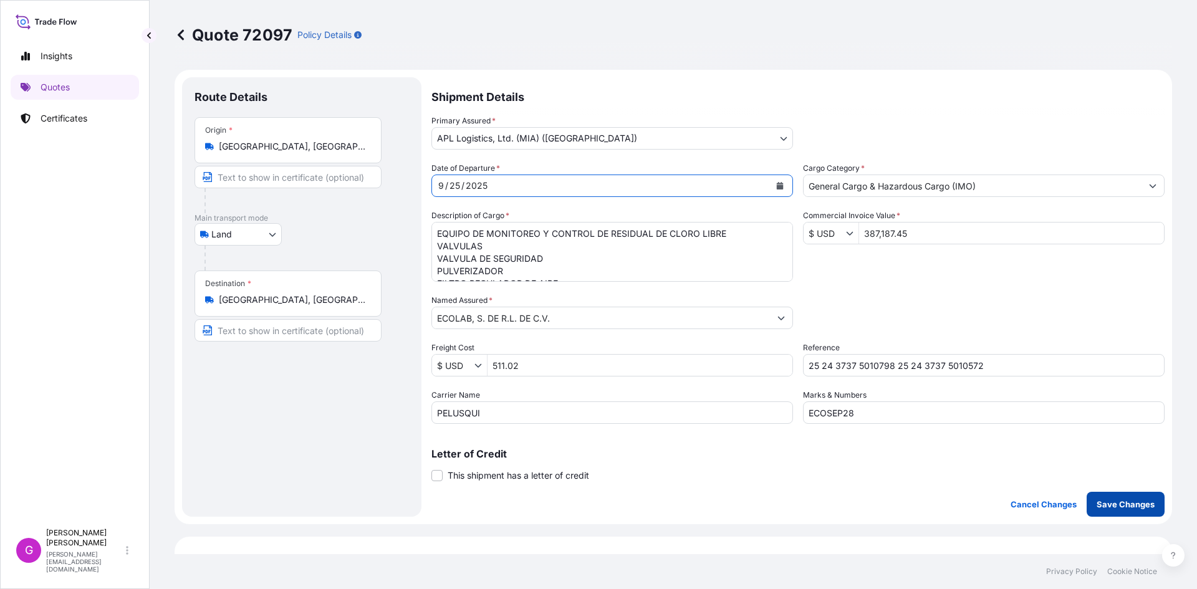
click at [1122, 495] on button "Save Changes" at bounding box center [1125, 504] width 78 height 25
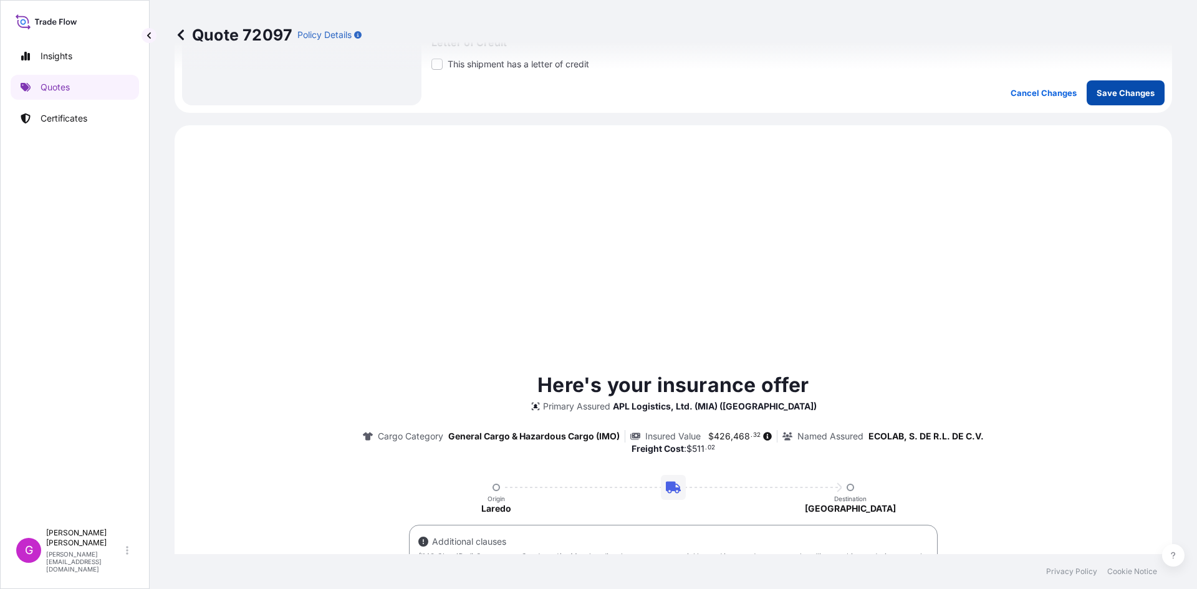
scroll to position [474, 0]
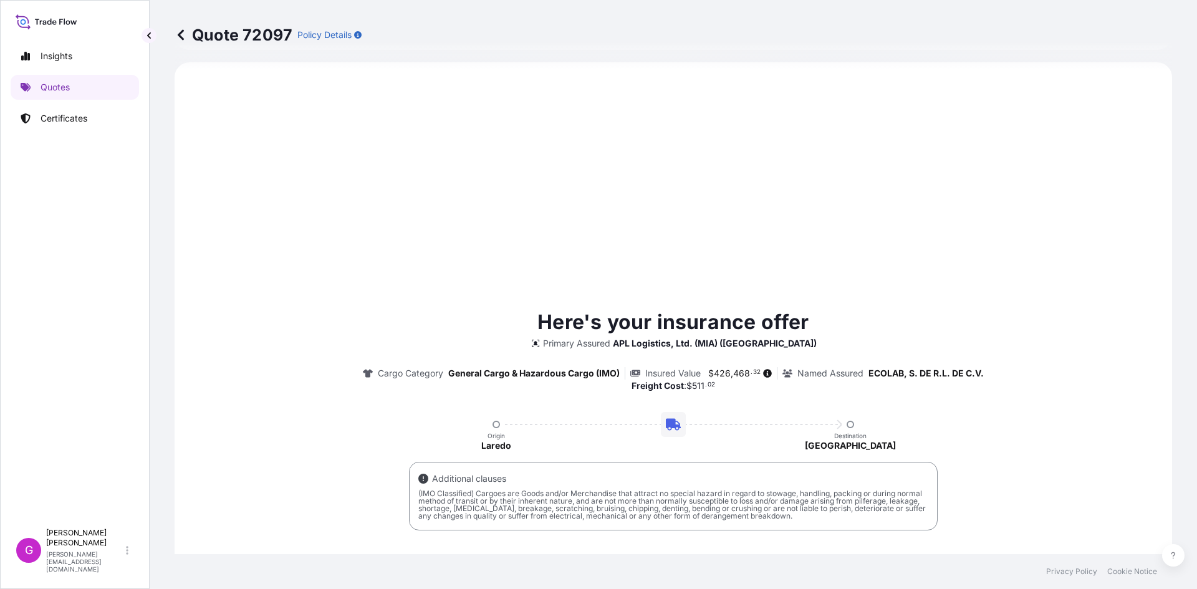
select select "Land"
select select "31870"
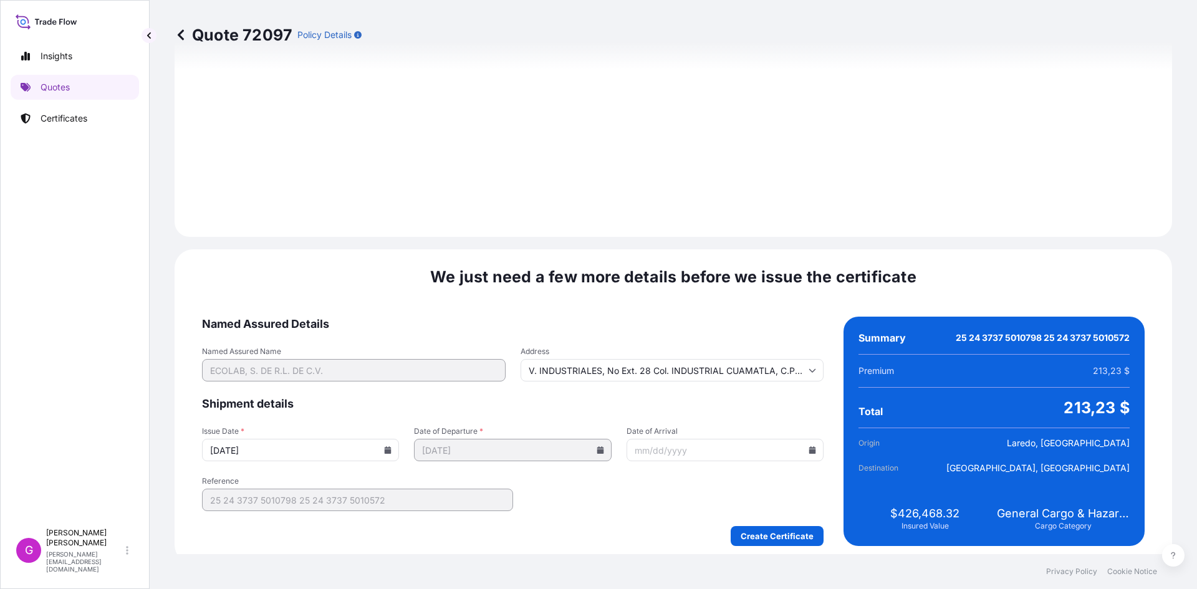
scroll to position [1488, 0]
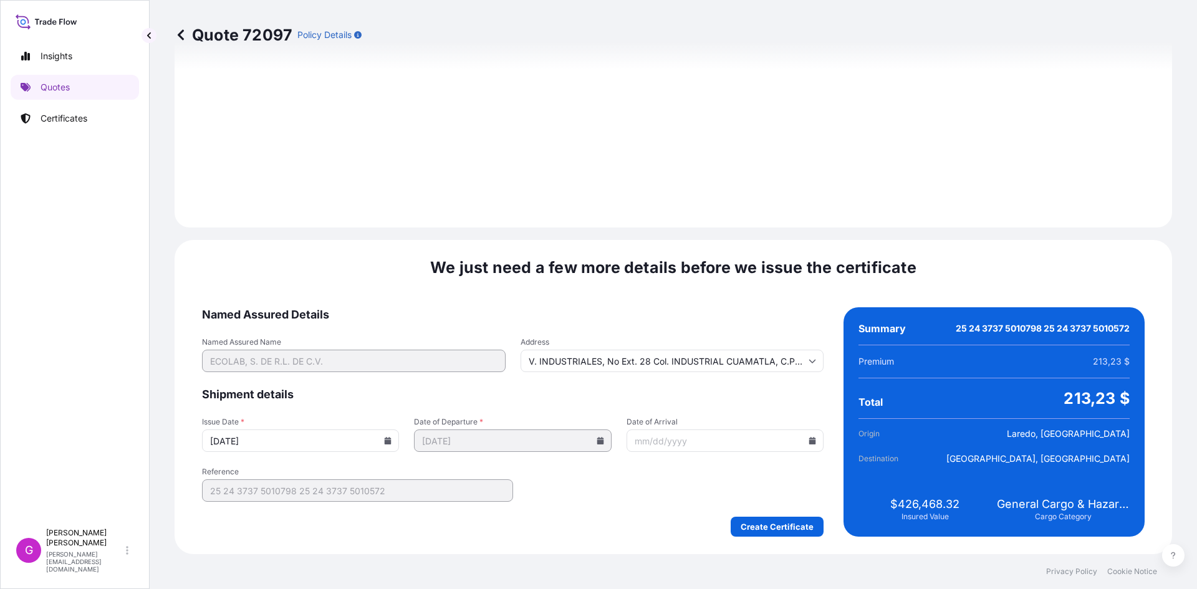
click at [805, 431] on input "Date of Arrival" at bounding box center [724, 440] width 197 height 22
click at [809, 438] on icon at bounding box center [812, 440] width 7 height 7
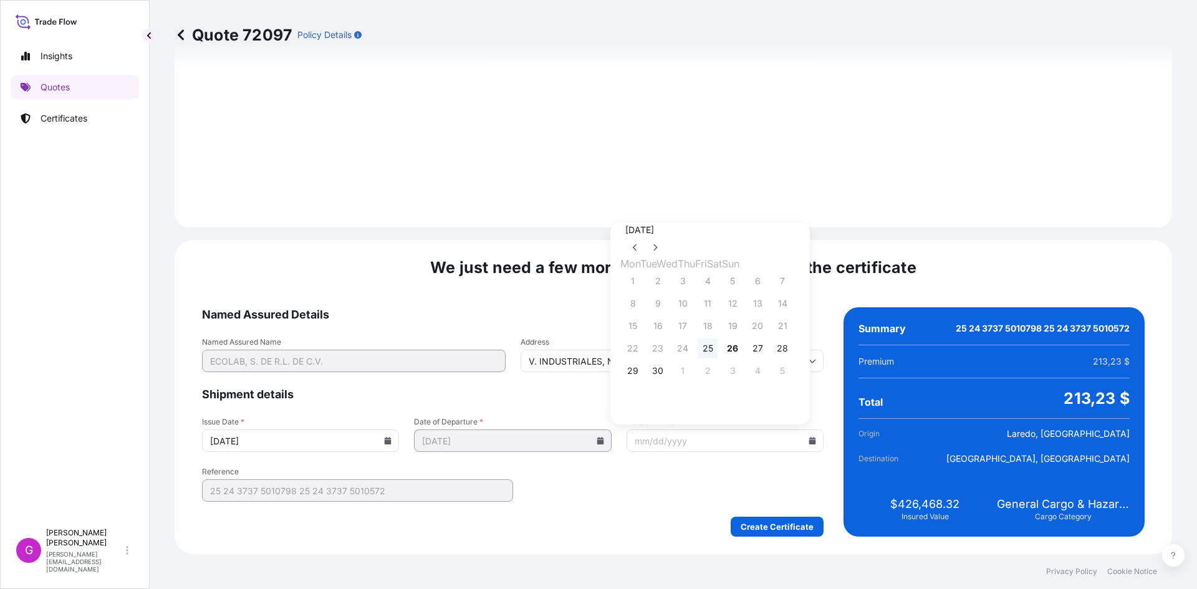
click at [717, 357] on button "25" at bounding box center [707, 348] width 20 height 20
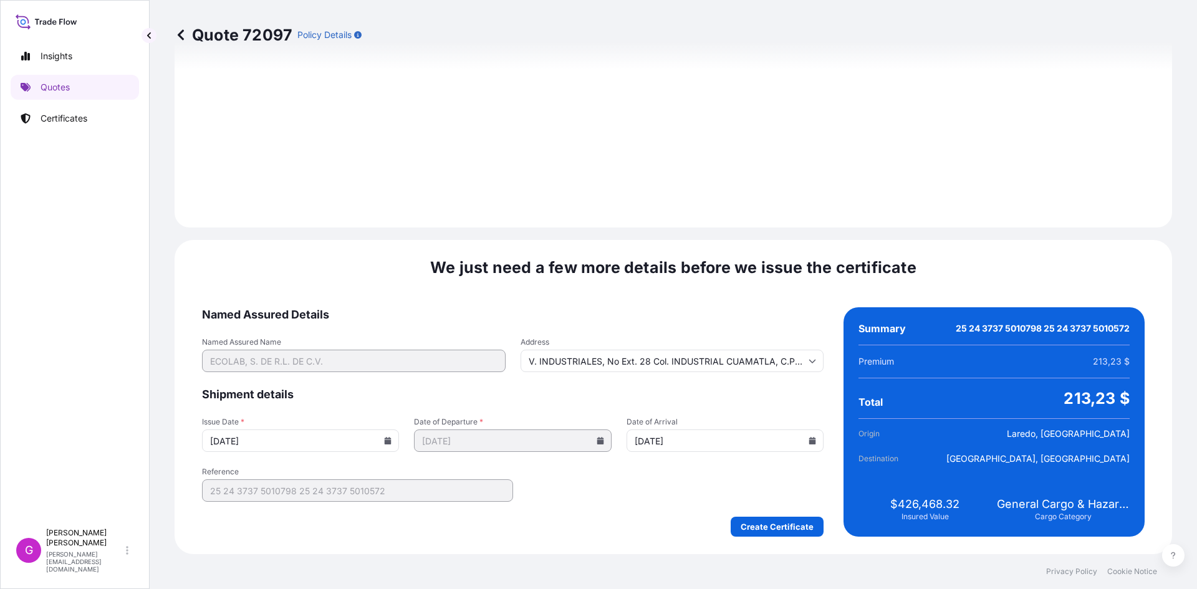
type input "09/25/2025"
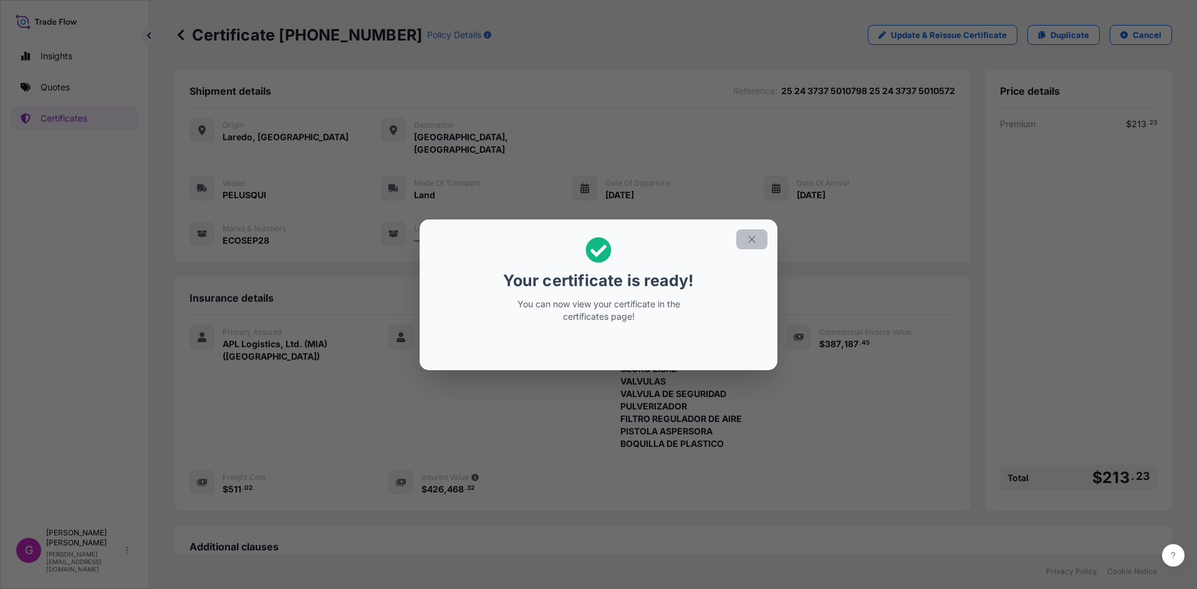
click at [750, 240] on icon "button" at bounding box center [751, 239] width 7 height 7
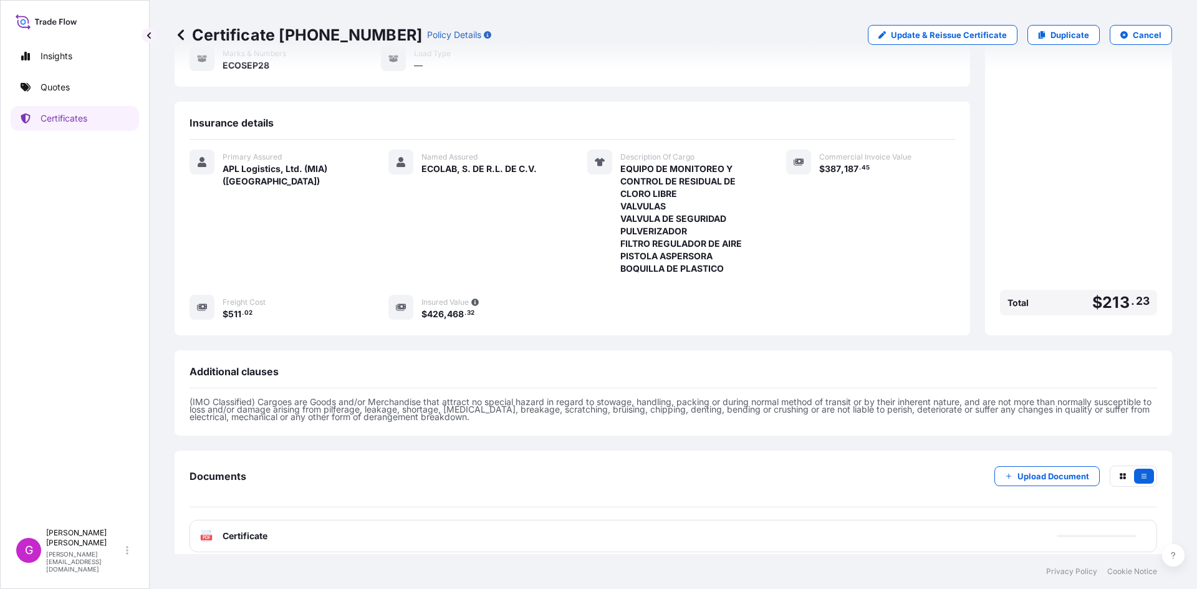
scroll to position [176, 0]
drag, startPoint x: 375, startPoint y: 30, endPoint x: 281, endPoint y: 33, distance: 93.5
click at [281, 33] on p "Certificate 31870-326-1" at bounding box center [298, 35] width 247 height 20
copy p "31870-326-1"
click at [1050, 33] on p "Duplicate" at bounding box center [1069, 35] width 39 height 12
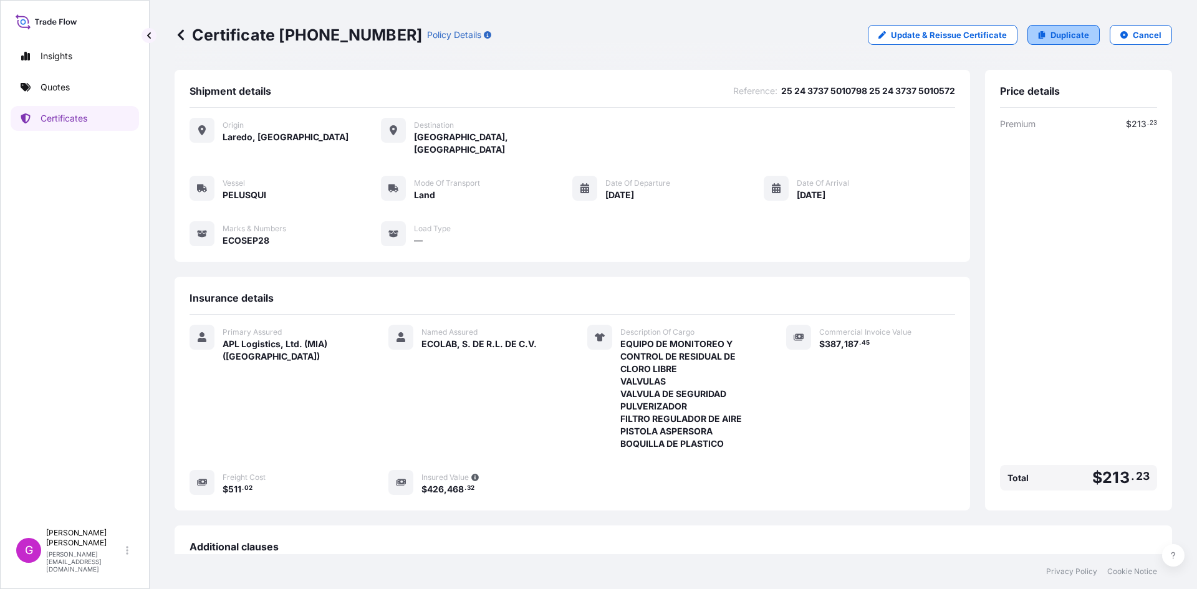
select select "Land"
select select "31870"
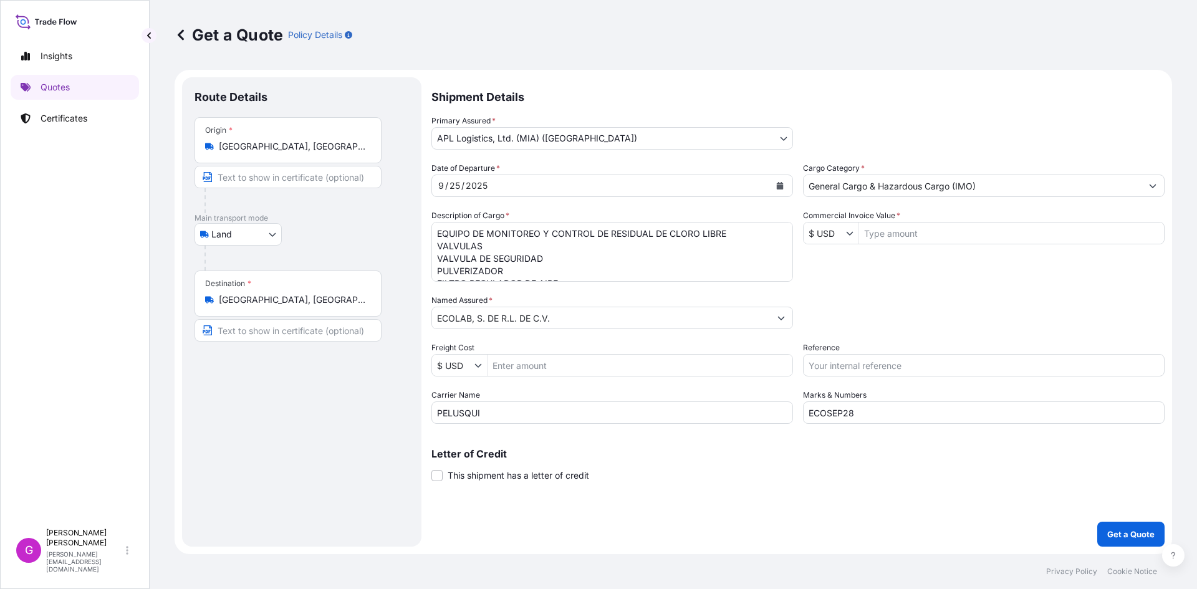
click at [176, 32] on icon at bounding box center [181, 35] width 12 height 12
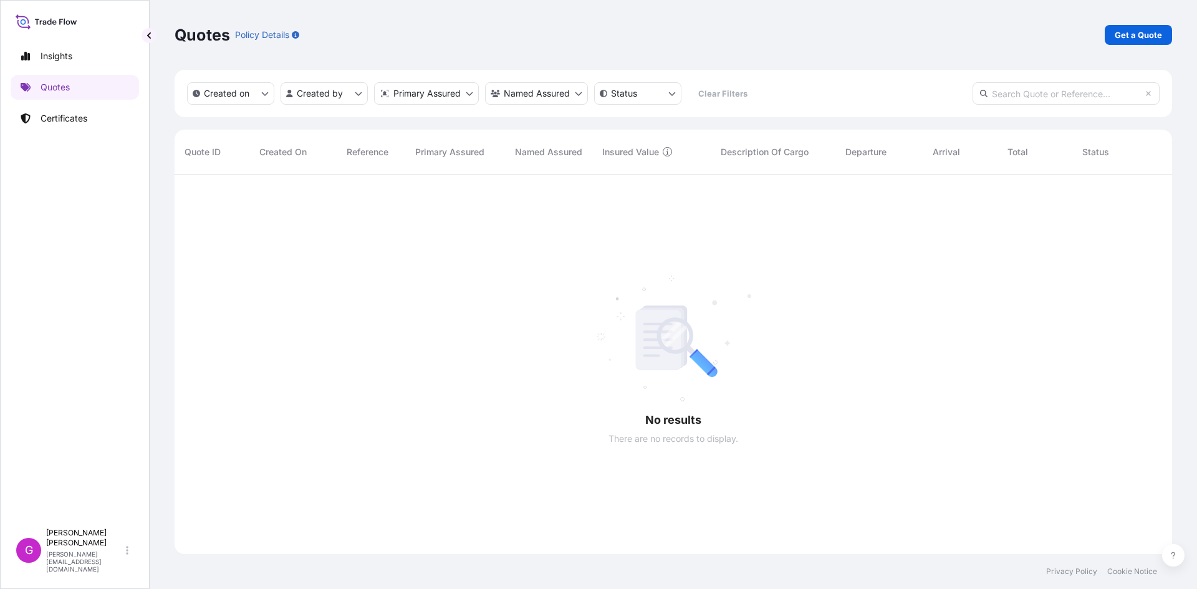
scroll to position [415, 988]
click at [76, 106] on link "Certificates" at bounding box center [75, 118] width 128 height 25
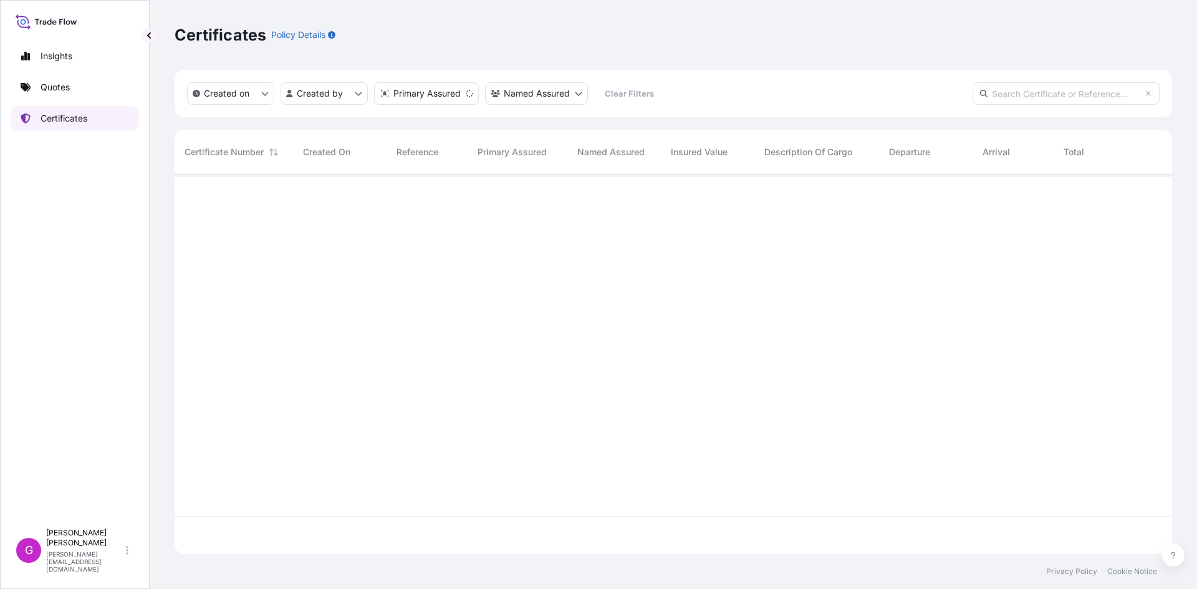
scroll to position [377, 988]
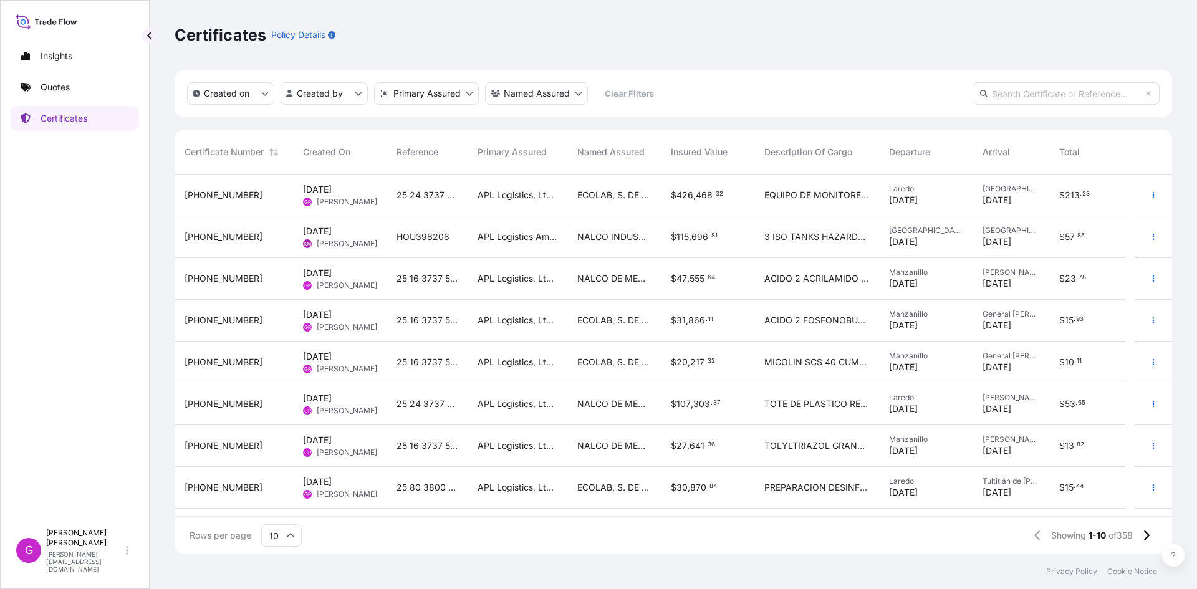
click at [381, 202] on div "Sep 26, 2025 GR Gerardo Recio" at bounding box center [339, 196] width 93 height 42
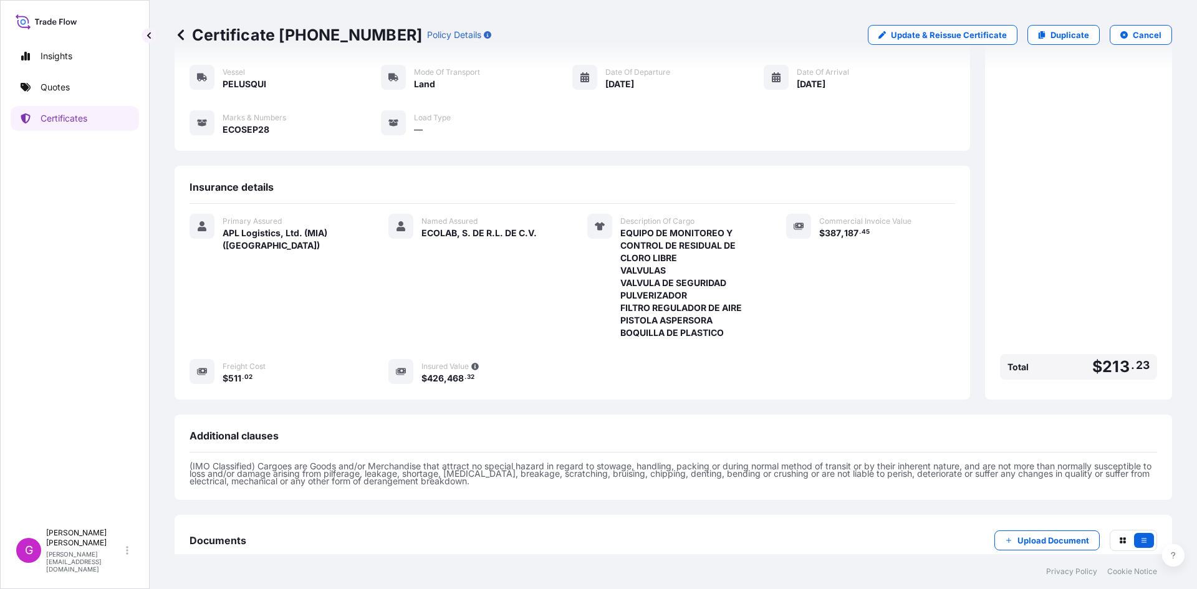
scroll to position [176, 0]
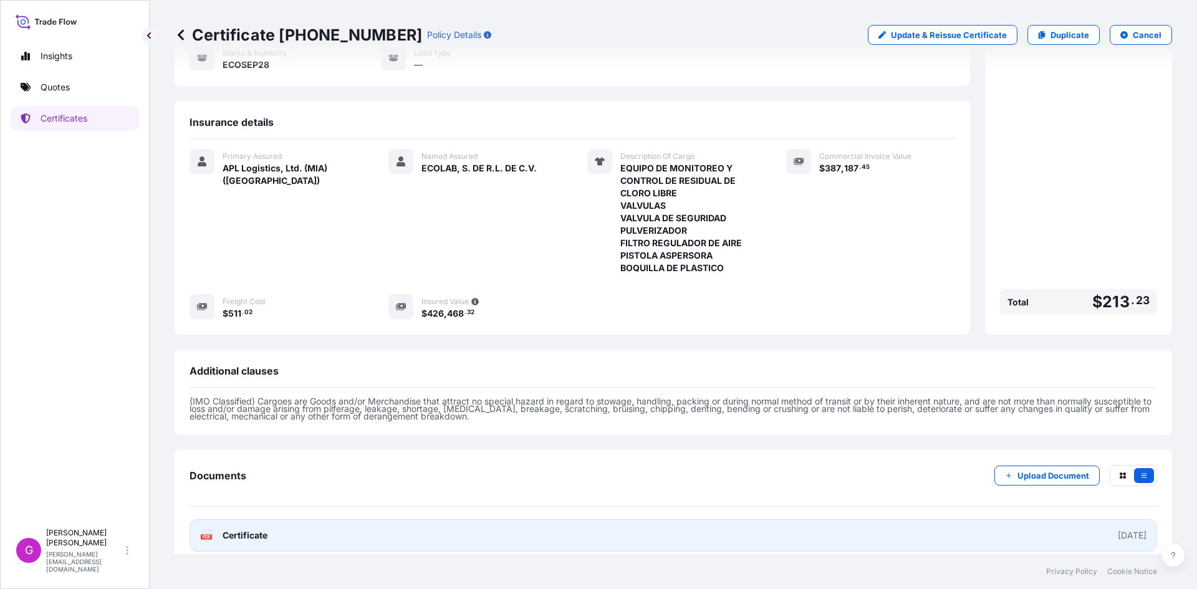
click at [336, 520] on link "PDF Certificate 2025-09-26" at bounding box center [672, 535] width 967 height 32
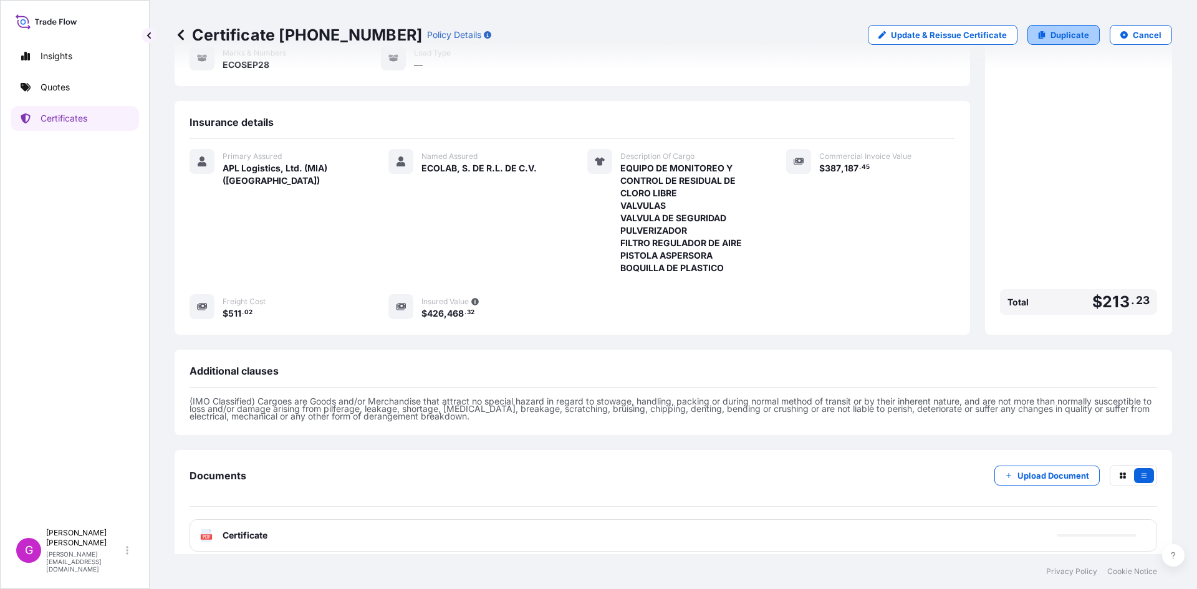
click at [1040, 29] on link "Duplicate" at bounding box center [1063, 35] width 72 height 20
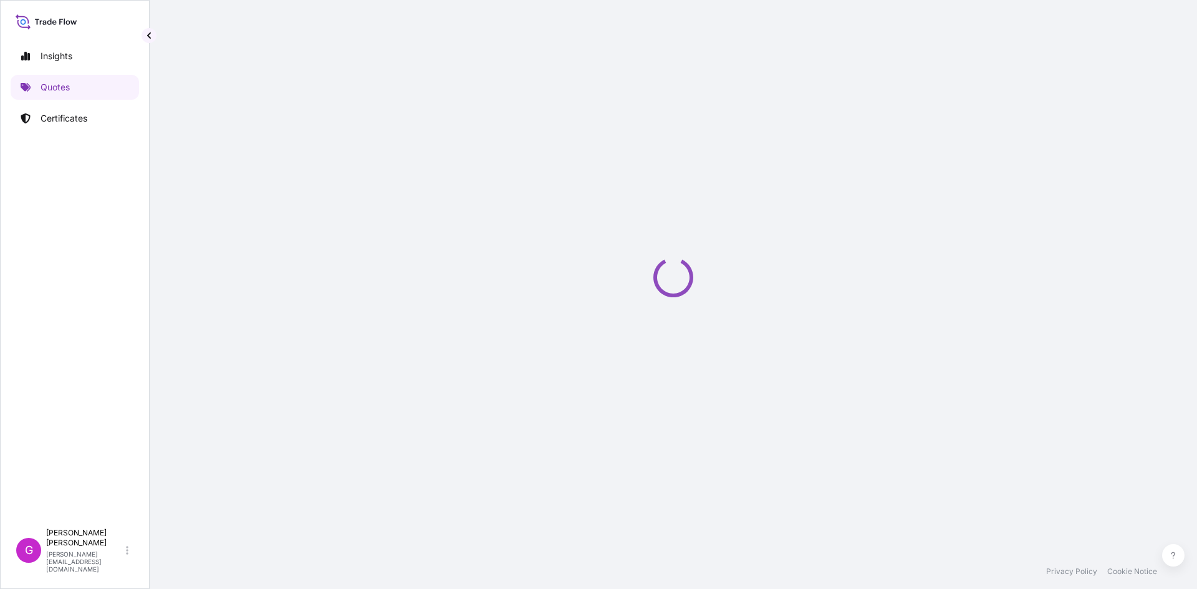
select select "Land"
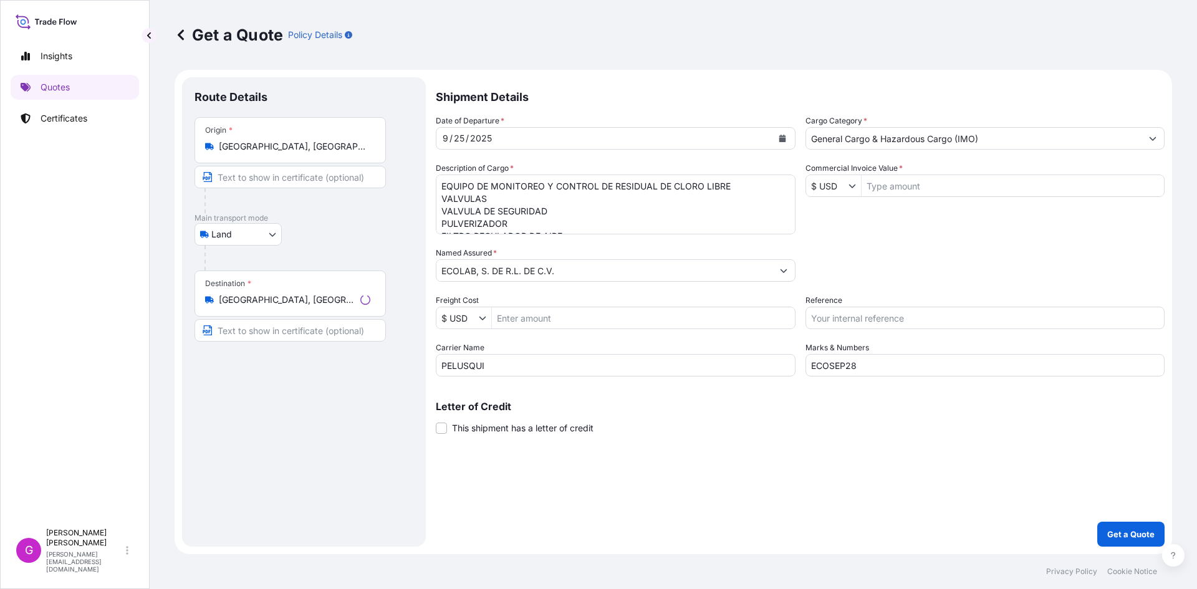
select select "31870"
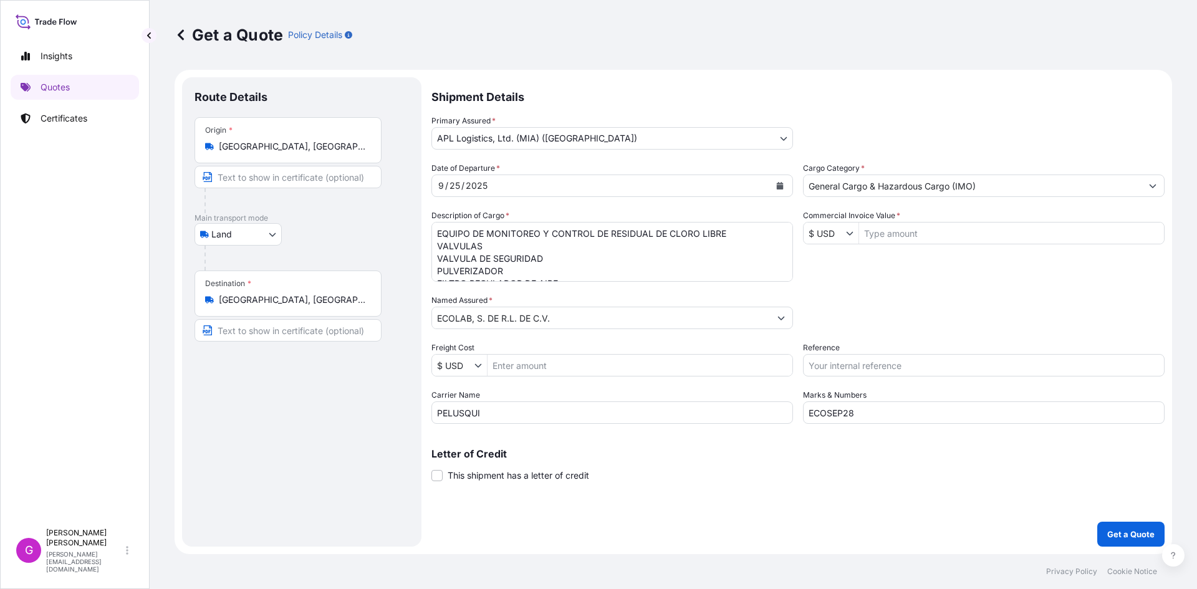
click at [245, 152] on input "Laredo, TX, USA" at bounding box center [292, 146] width 147 height 12
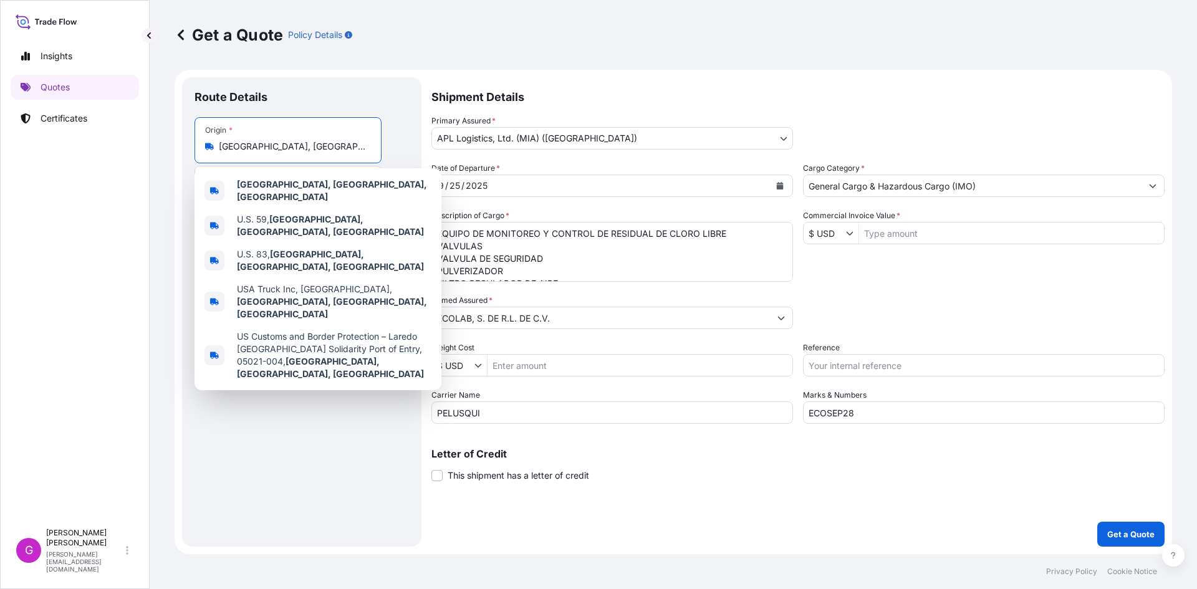
click at [245, 152] on input "Laredo, TX, USA" at bounding box center [292, 146] width 147 height 12
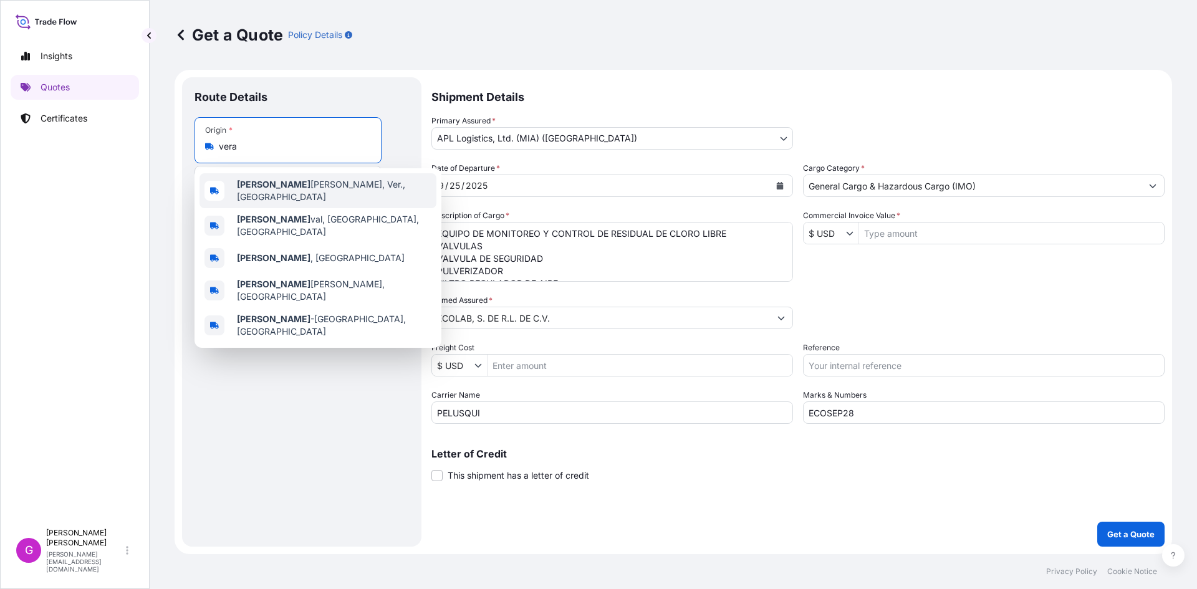
click at [276, 182] on span "Vera cruz, Ver., Mexico" at bounding box center [334, 190] width 194 height 25
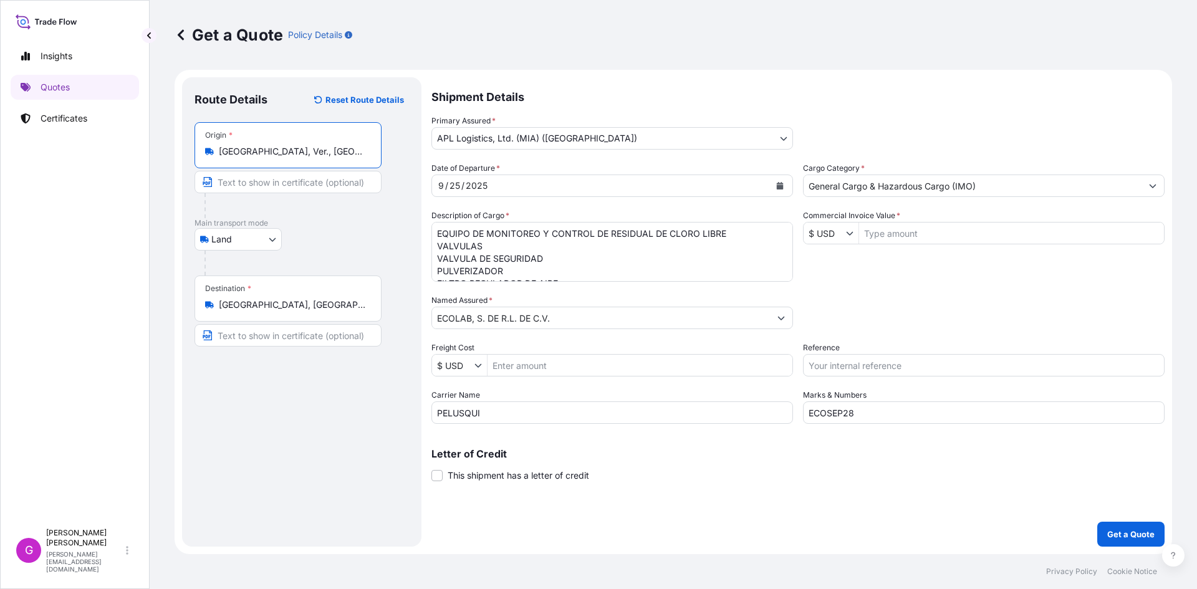
type input "Veracruz, Ver., Mexico"
click at [773, 183] on button "Calendar" at bounding box center [780, 186] width 20 height 20
drag, startPoint x: 510, startPoint y: 413, endPoint x: 325, endPoint y: 398, distance: 186.3
click at [325, 398] on form "Route Details Reset Route Details Place of loading Road / Inland Road / Inland …" at bounding box center [673, 312] width 997 height 484
click at [509, 417] on input "t" at bounding box center [611, 412] width 361 height 22
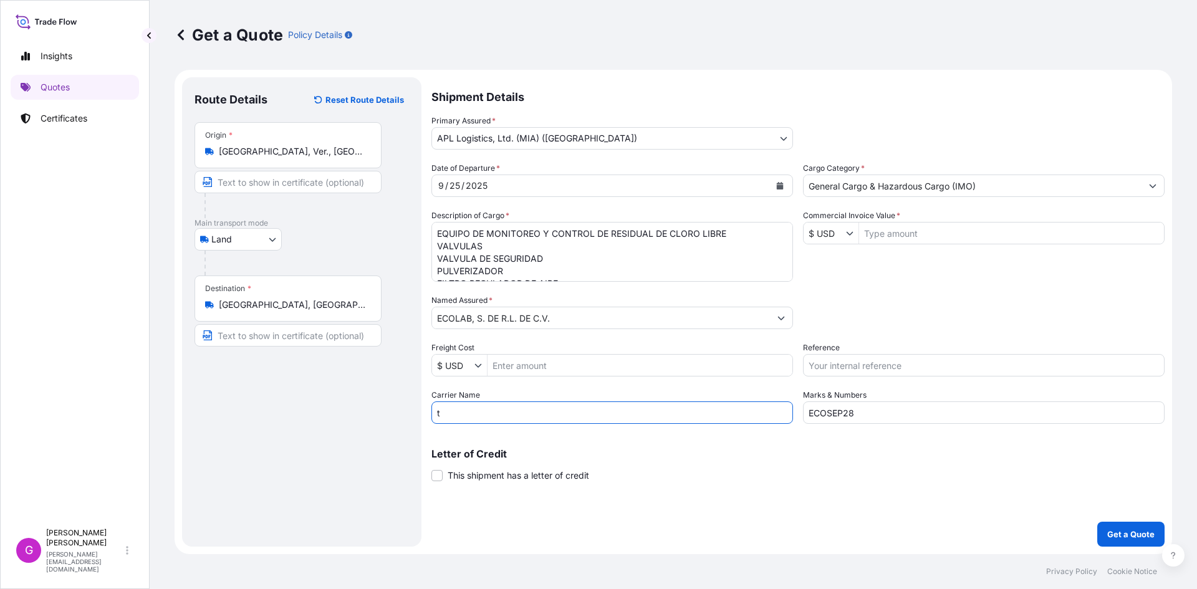
drag, startPoint x: 509, startPoint y: 417, endPoint x: 371, endPoint y: 407, distance: 138.7
click at [371, 407] on form "Route Details Reset Route Details Place of loading Road / Inland Road / Inland …" at bounding box center [673, 312] width 997 height 484
type input "TLH"
drag, startPoint x: 873, startPoint y: 411, endPoint x: 734, endPoint y: 409, distance: 139.0
click at [734, 409] on div "Date of Departure * 9 / 25 / 2025 Cargo Category * General Cargo & Hazardous Ca…" at bounding box center [797, 293] width 733 height 262
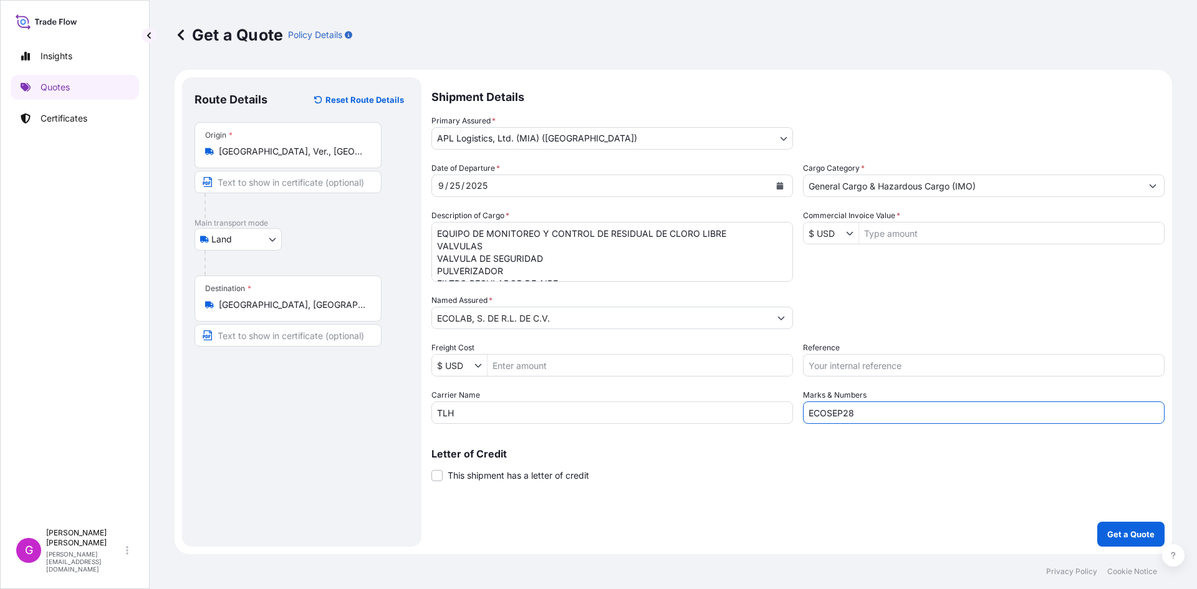
paste input "9"
type input "ECOSEP29"
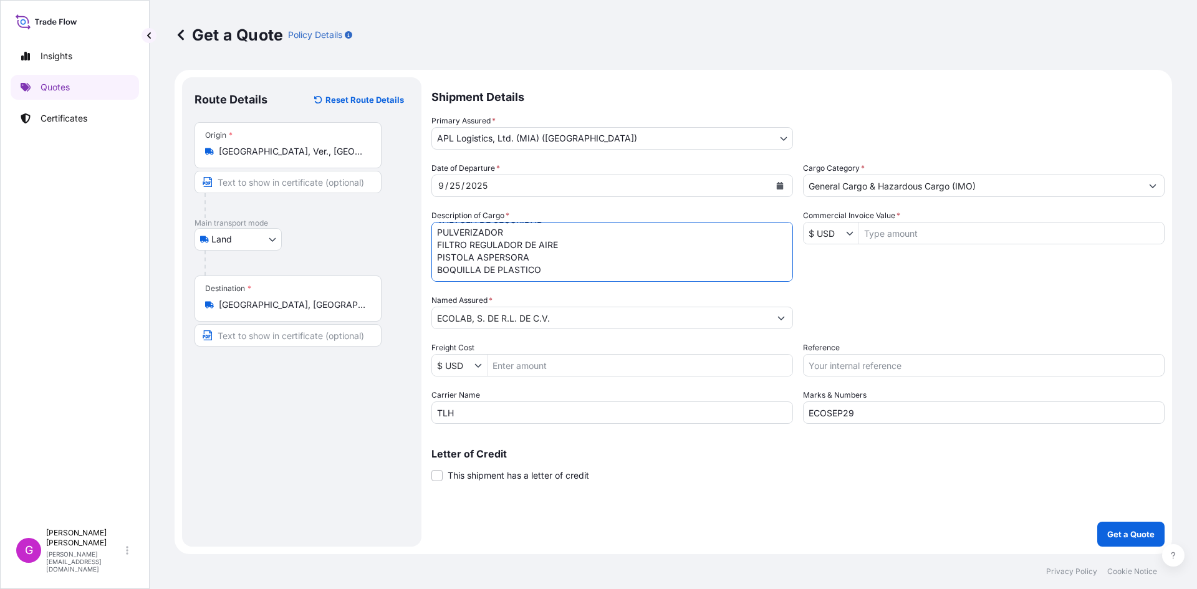
drag, startPoint x: 438, startPoint y: 231, endPoint x: 957, endPoint y: 402, distance: 546.7
click at [963, 403] on div "Date of Departure * 9 / 25 / 2025 Cargo Category * General Cargo & Hazardous Ca…" at bounding box center [797, 293] width 733 height 262
click at [939, 226] on input "Commercial Invoice Value *" at bounding box center [1011, 233] width 305 height 22
paste input "23,864.23"
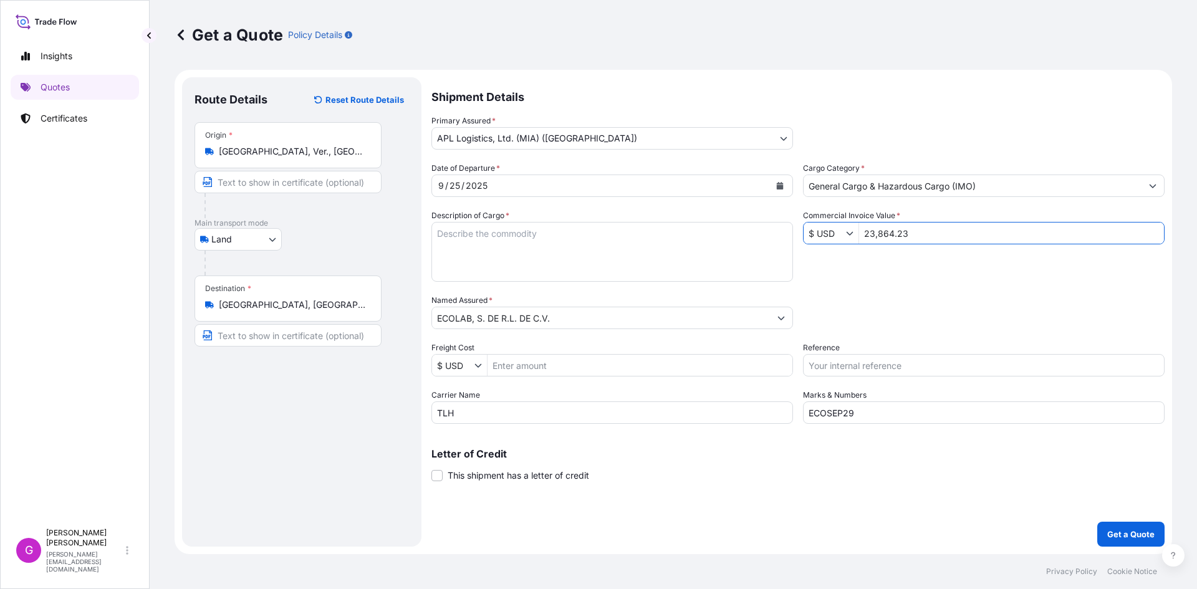
type input "23,864.23"
click at [872, 364] on input "Reference" at bounding box center [983, 365] width 361 height 22
paste input "25 43 3737 5002157"
type input "25 43 3737 5002157"
click at [573, 362] on input "Freight Cost" at bounding box center [639, 365] width 305 height 22
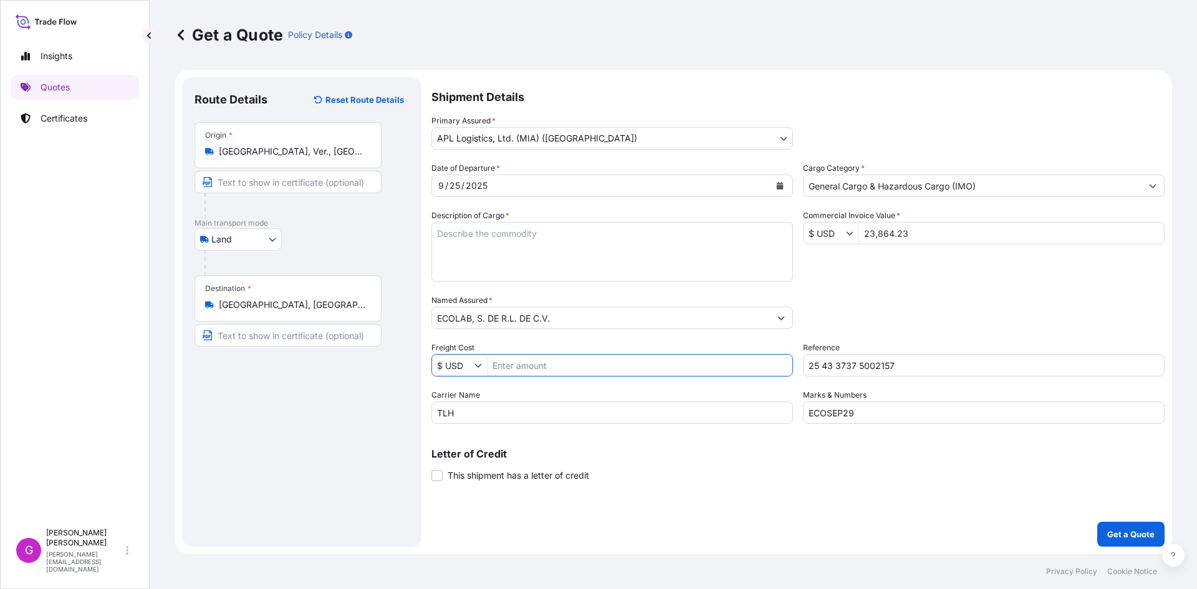
paste input "2558.01"
type input "2,558.01"
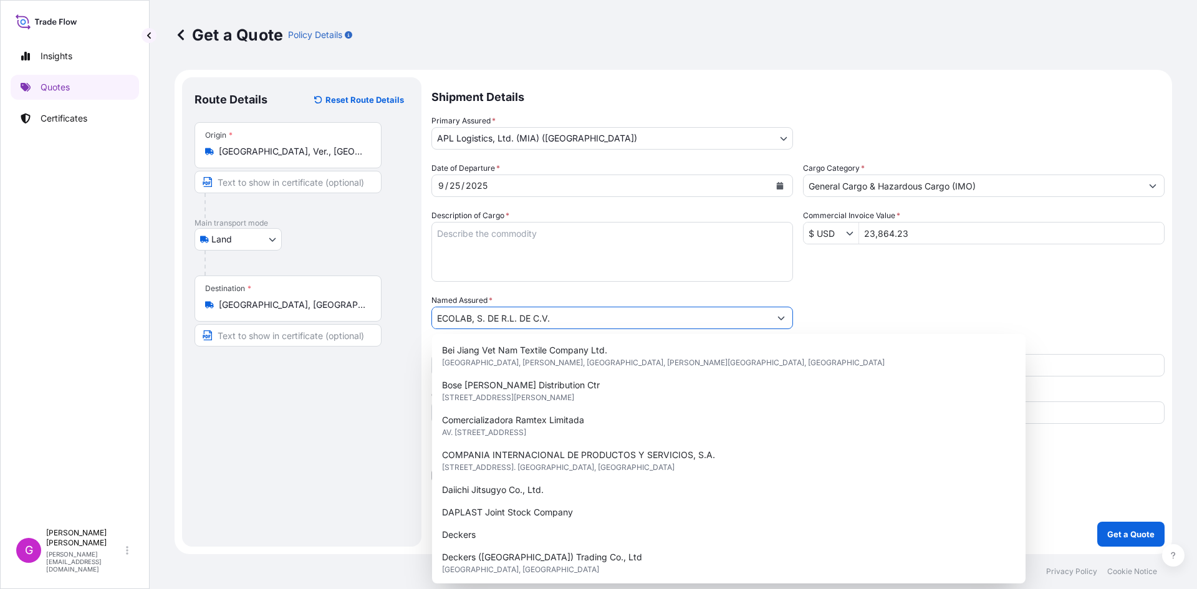
drag, startPoint x: 571, startPoint y: 312, endPoint x: 309, endPoint y: 295, distance: 262.3
click at [309, 295] on form "Route Details Reset Route Details Place of loading Road / Inland Road / Inland …" at bounding box center [673, 312] width 997 height 484
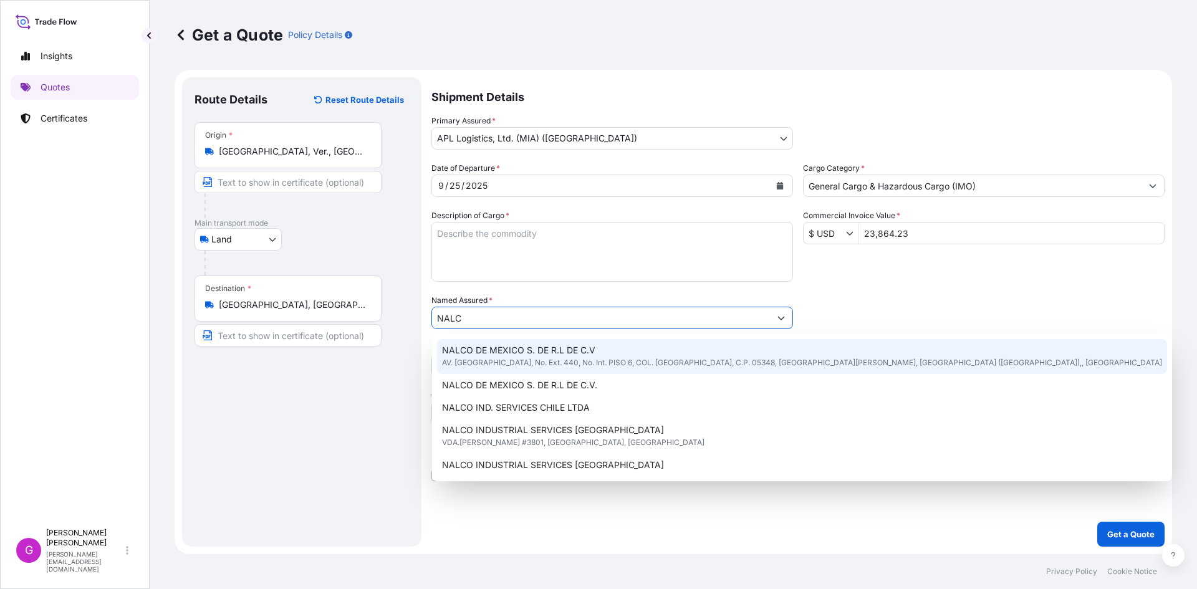
click at [552, 358] on span "AV. SANTA FE, No. Ext. 440, No. Int. PISO 6, COL. SANTA FE, C.P. 05348, CUAJIMA…" at bounding box center [802, 363] width 720 height 12
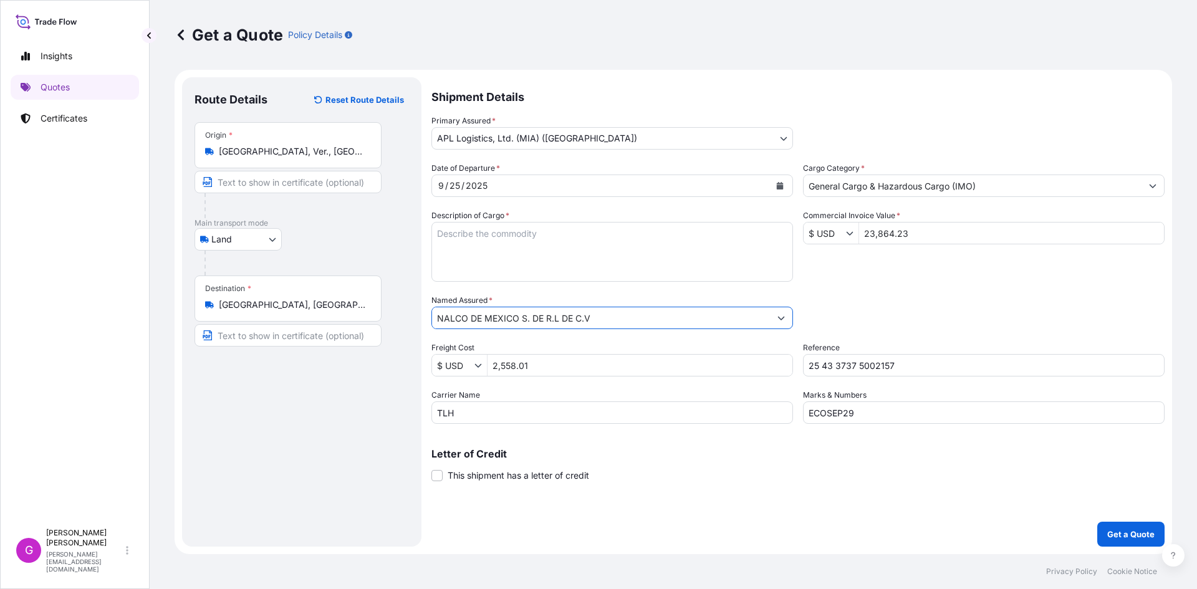
type input "NALCO DE MEXICO S. DE R.L DE C.V"
click at [588, 249] on textarea "EQUIPO DE MONITOREO Y CONTROL DE RESIDUAL DE CLORO LIBRE VALVULAS VALVULA DE SE…" at bounding box center [611, 252] width 361 height 60
paste textarea "COMPUESTO A BASE DE PEROXIDO DE HIDROGENO Y CLORATO DE SODIO (PURATE)"
type textarea "COMPUESTO A BASE DE PEROXIDO DE HIDROGENO Y CLORATO DE SODIO (PURATE)"
click at [859, 229] on input "23,864.23" at bounding box center [1011, 233] width 305 height 22
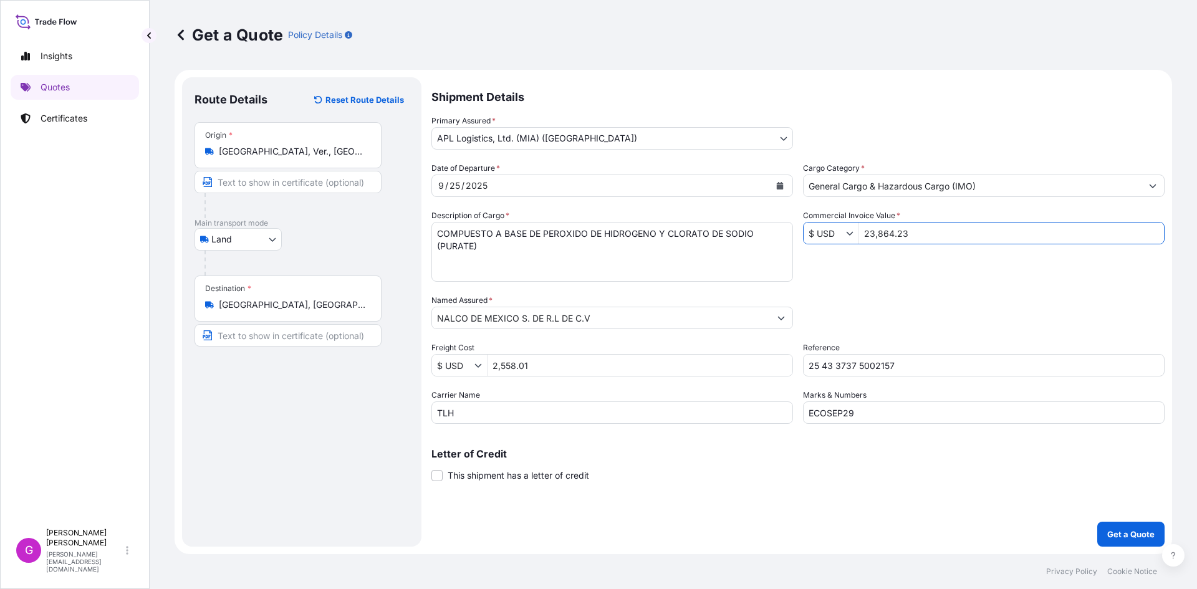
click at [859, 229] on input "23,864.23" at bounding box center [1011, 233] width 305 height 22
click at [506, 359] on input "2,558.01" at bounding box center [639, 365] width 305 height 22
click at [1115, 526] on button "Get a Quote" at bounding box center [1130, 534] width 67 height 25
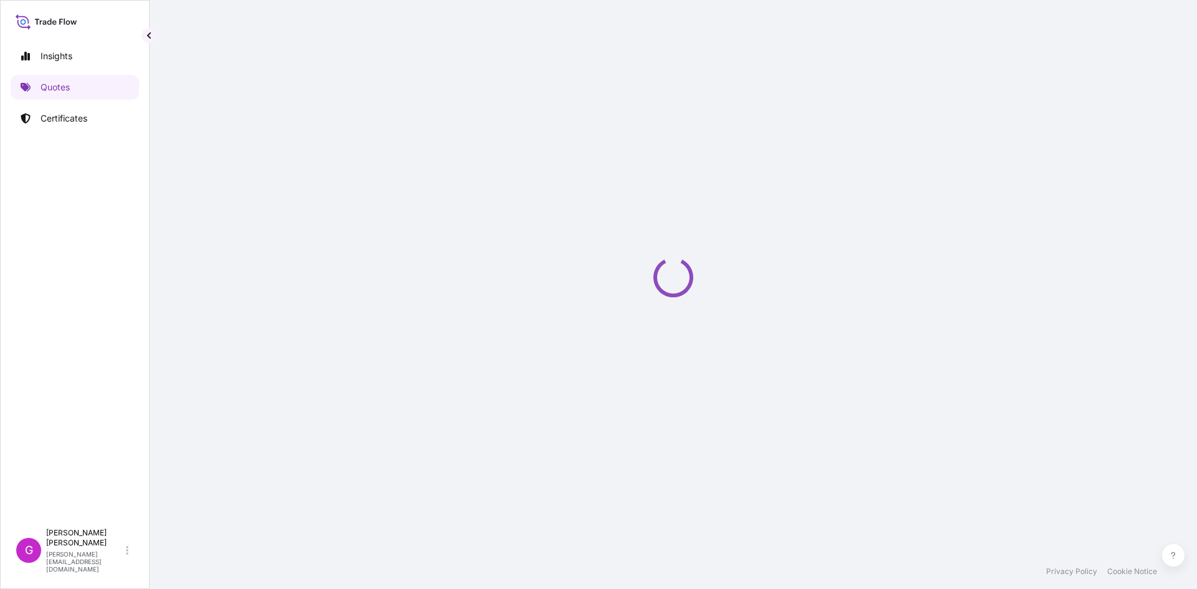
select select "Land"
select select "31870"
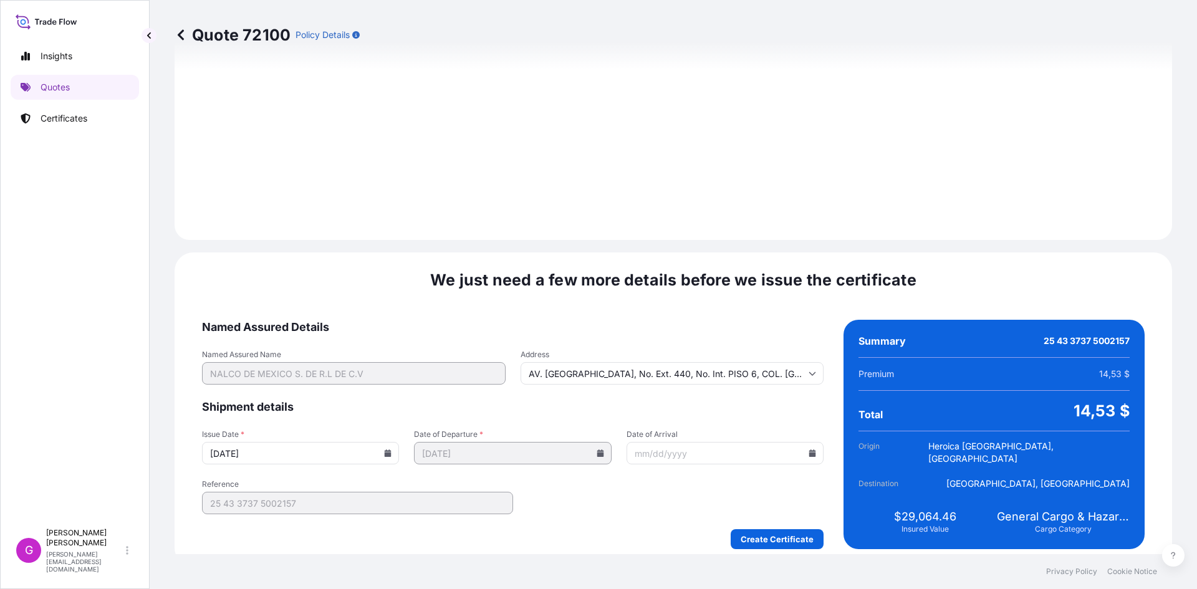
scroll to position [1488, 0]
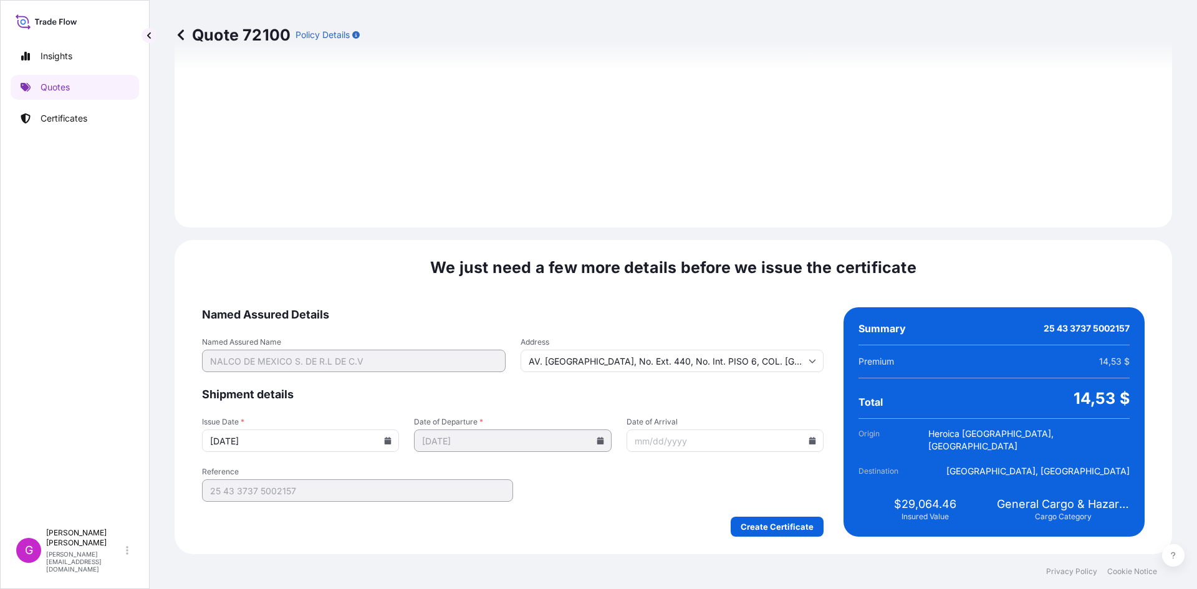
click at [809, 449] on input "Date of Arrival" at bounding box center [724, 440] width 197 height 22
click at [804, 432] on input "Date of Arrival" at bounding box center [724, 440] width 197 height 22
click at [808, 439] on icon at bounding box center [811, 440] width 7 height 7
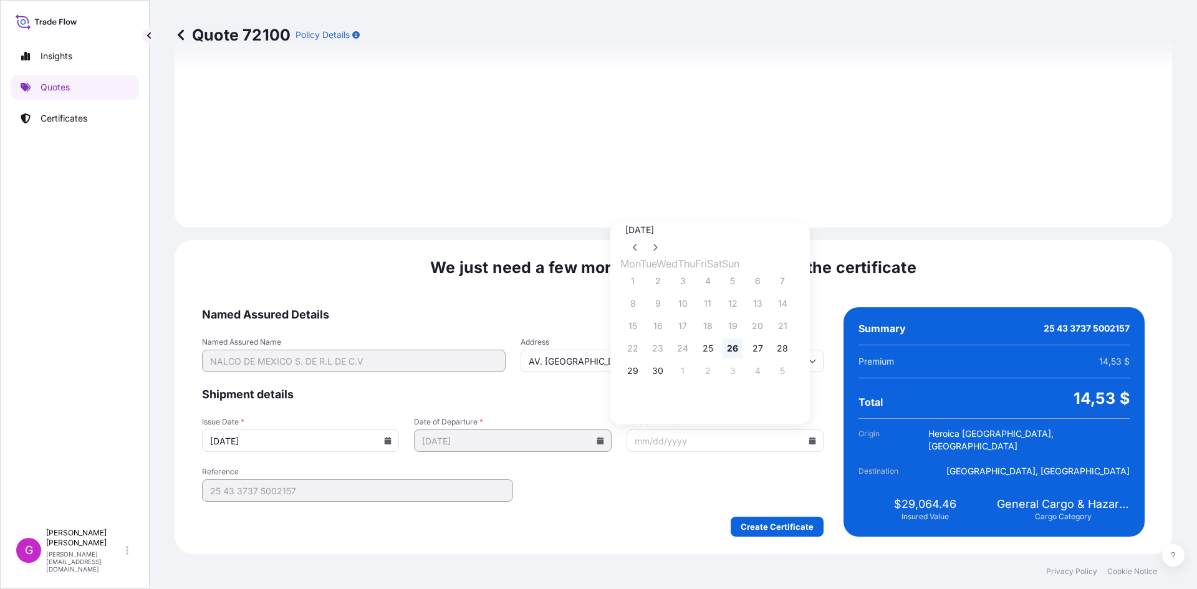
click at [742, 352] on button "26" at bounding box center [732, 348] width 20 height 20
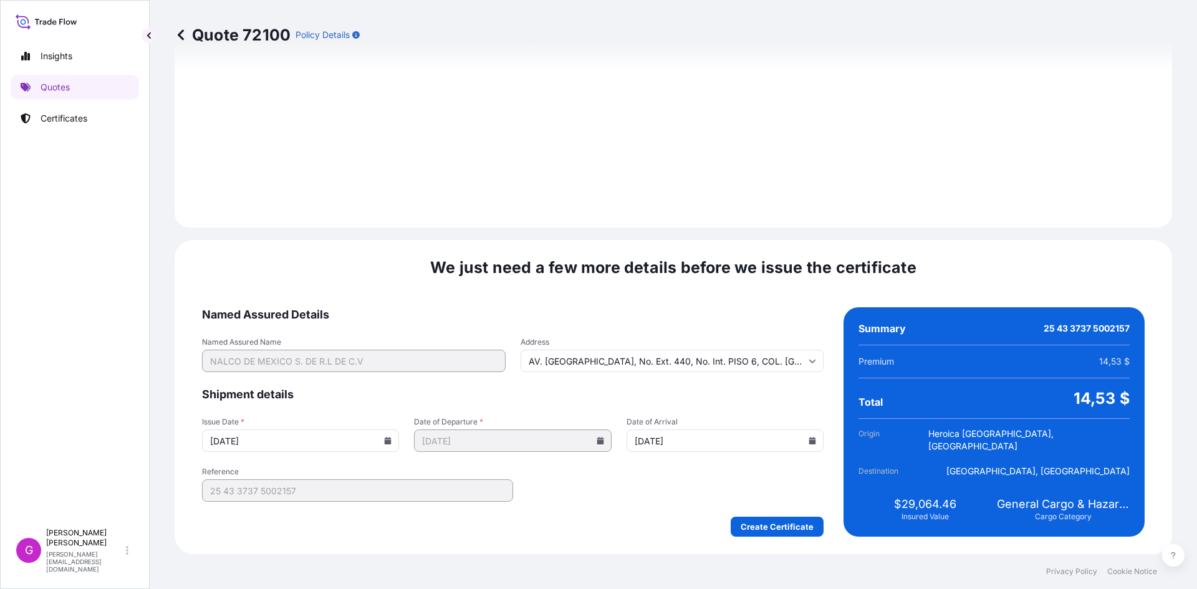
type input "09/26/2025"
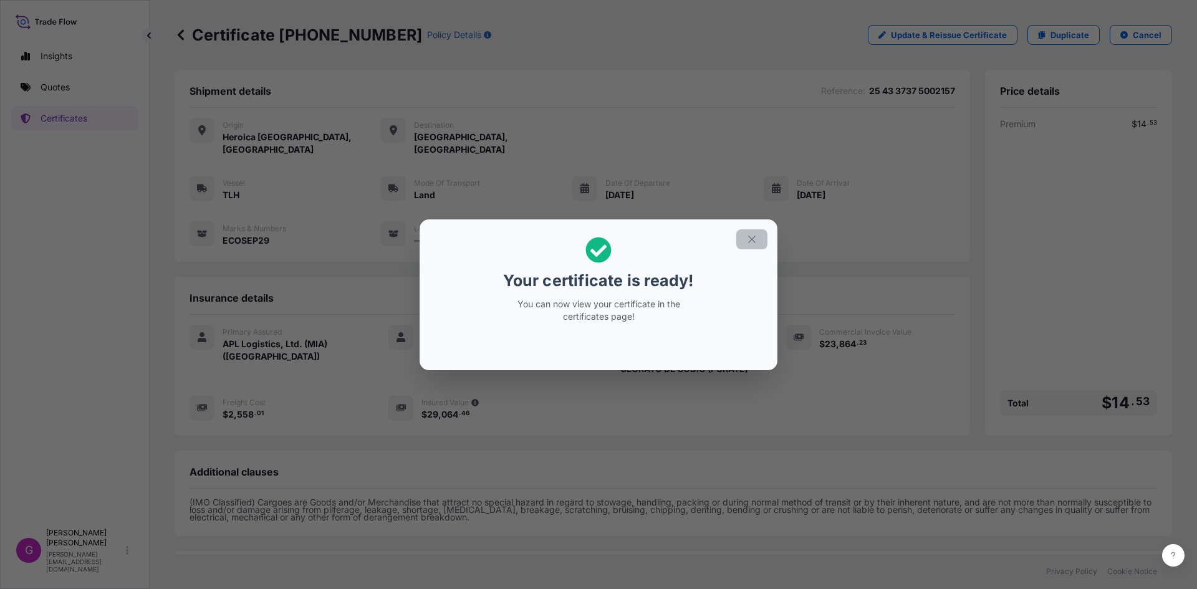
click at [747, 242] on icon "button" at bounding box center [751, 239] width 11 height 11
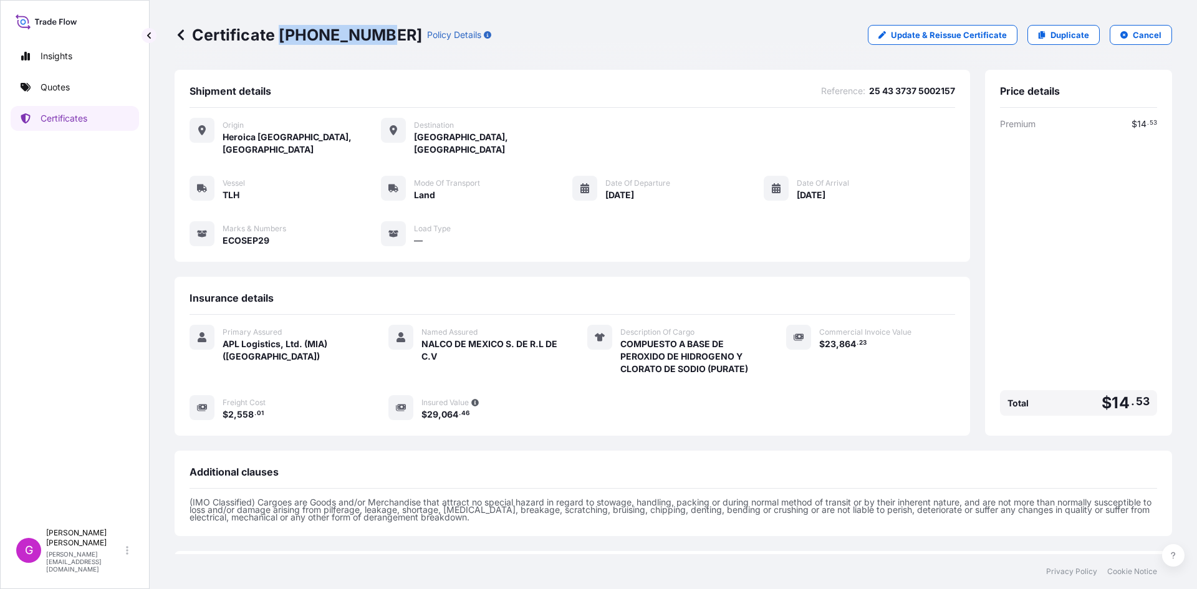
drag, startPoint x: 374, startPoint y: 29, endPoint x: 279, endPoint y: 34, distance: 94.9
click at [279, 34] on p "Certificate 31870-327-1" at bounding box center [298, 35] width 247 height 20
copy p "31870-327-1"
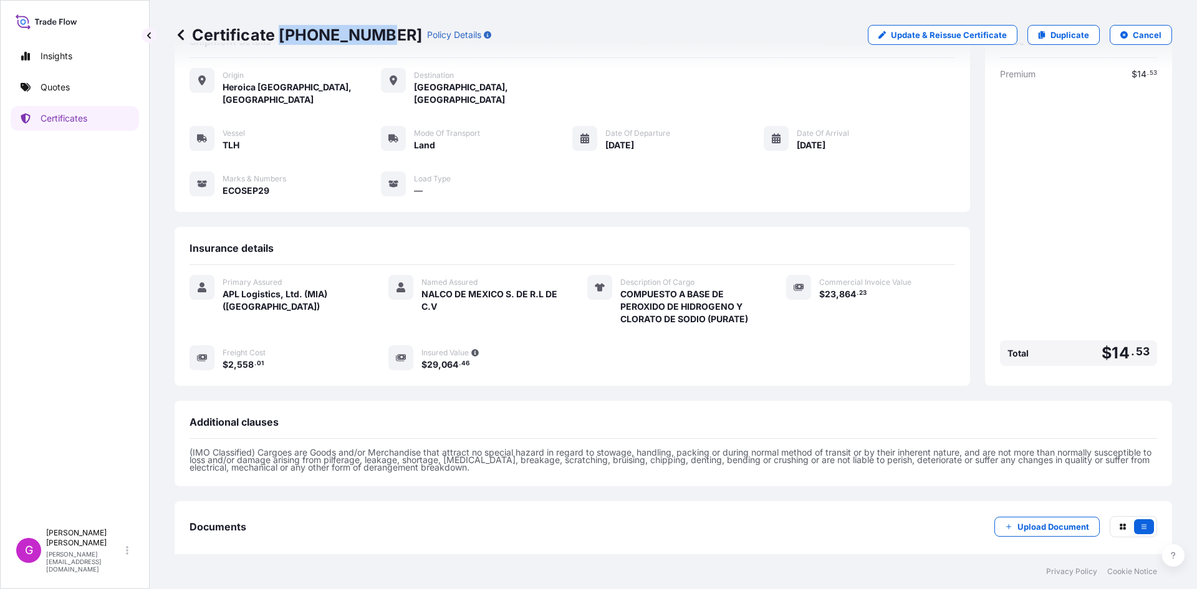
scroll to position [101, 0]
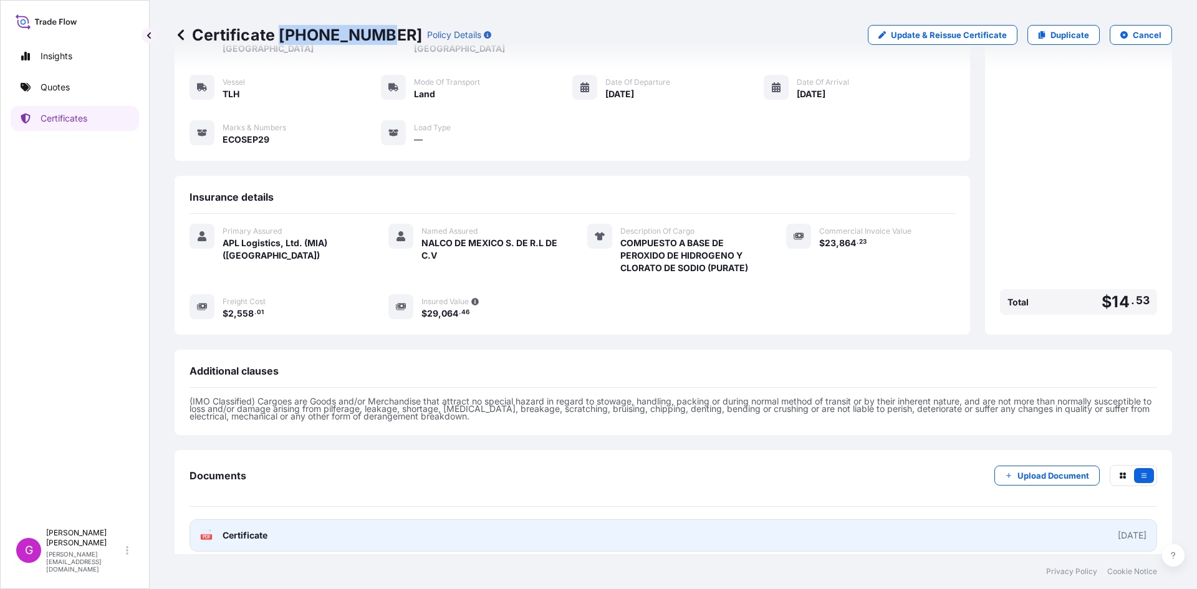
click at [242, 529] on span "Certificate" at bounding box center [245, 535] width 45 height 12
